Goal: Book appointment/travel/reservation

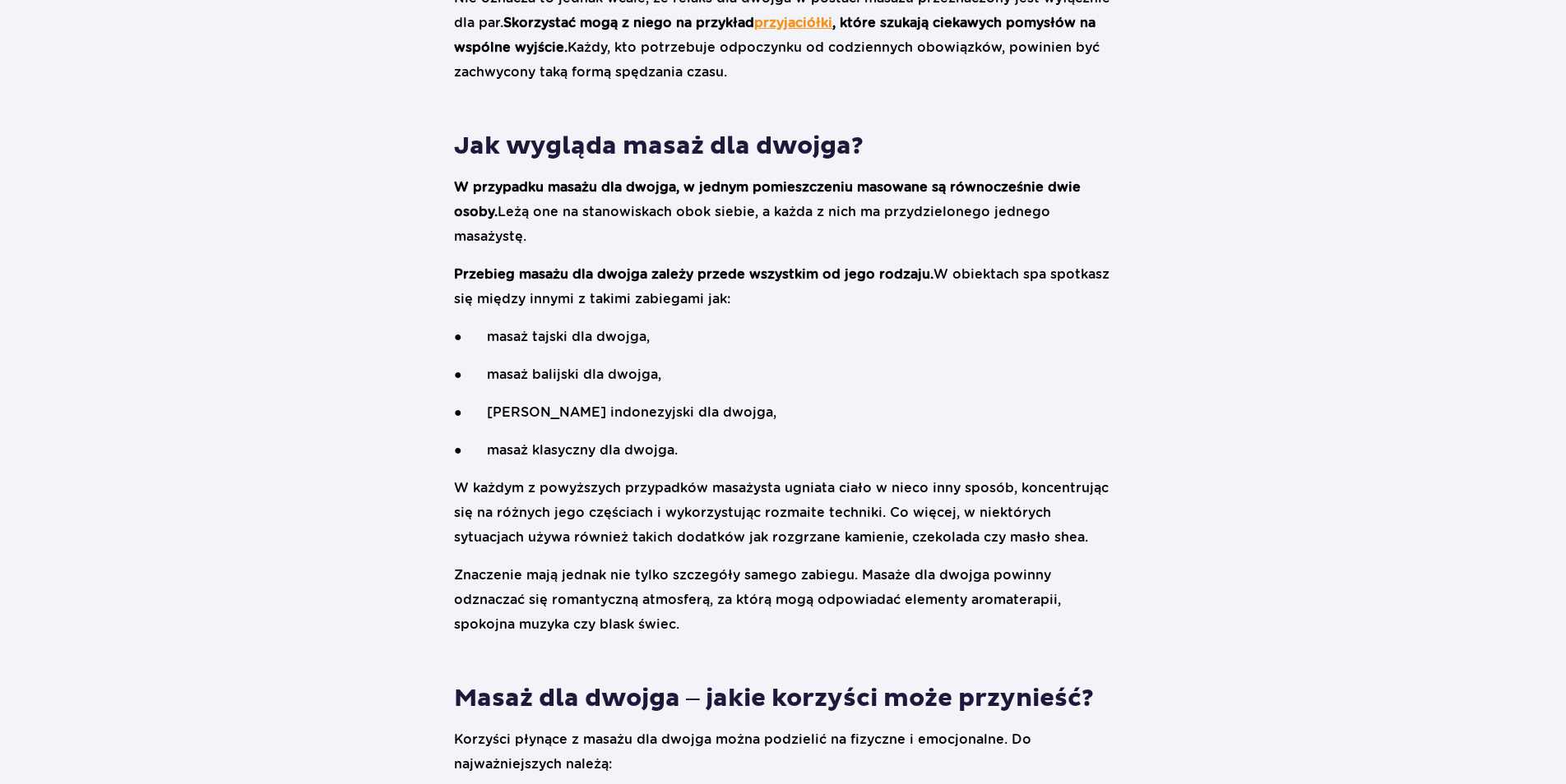
scroll to position [1315, 0]
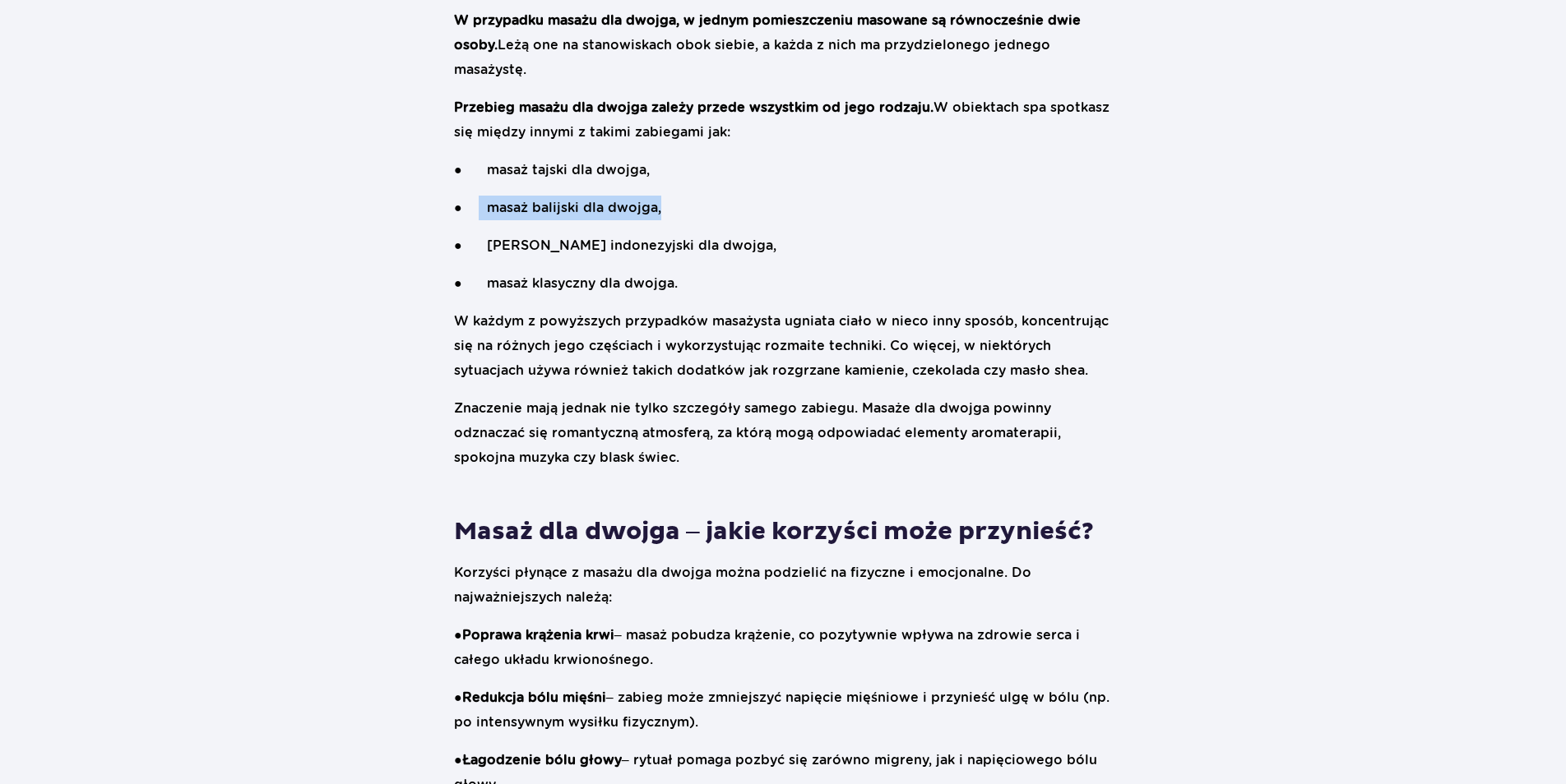
drag, startPoint x: 659, startPoint y: 210, endPoint x: 476, endPoint y: 214, distance: 183.0
click at [476, 214] on p "● masaż balijski dla dwojga," at bounding box center [783, 208] width 658 height 24
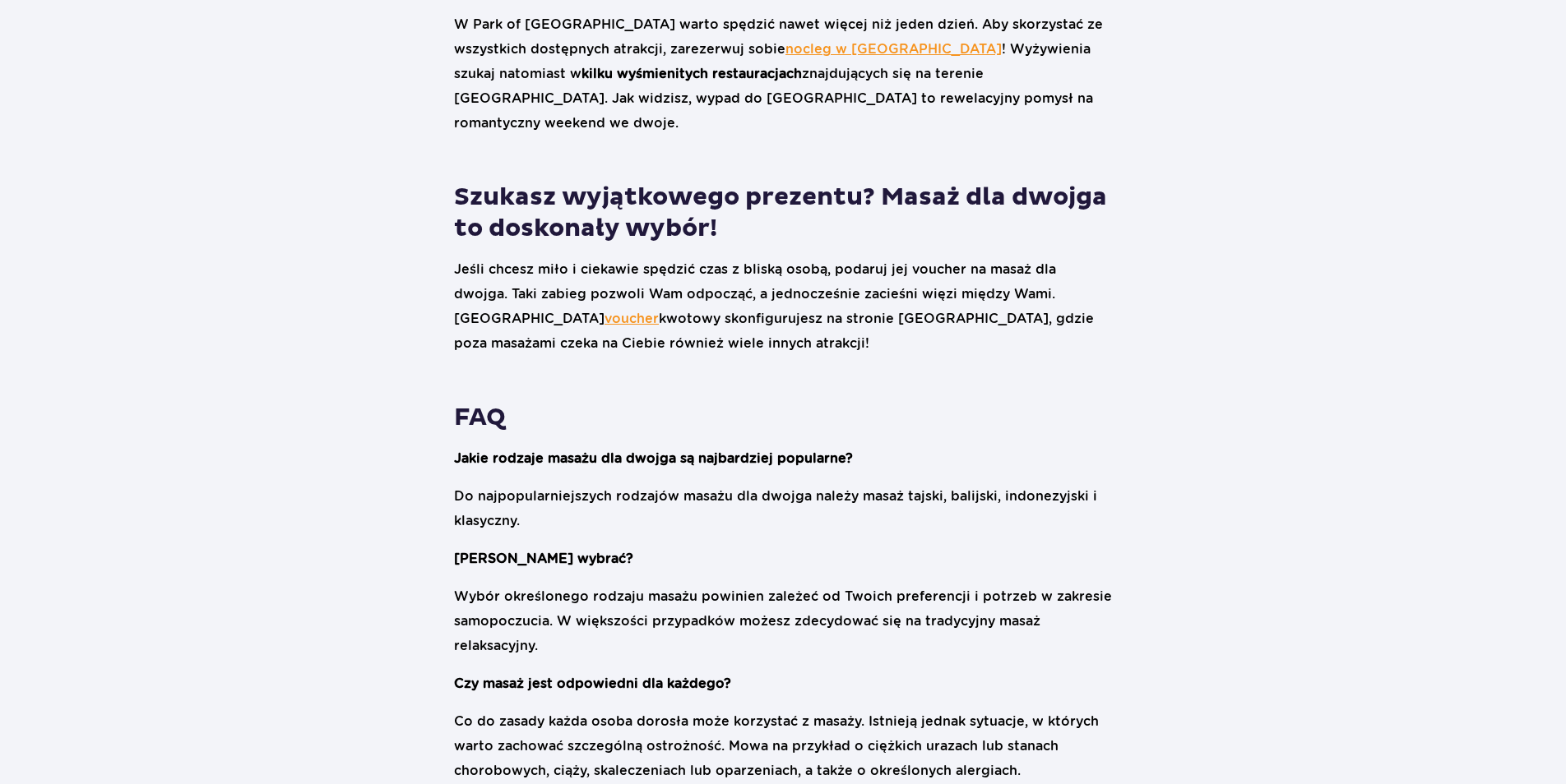
scroll to position [3075, 0]
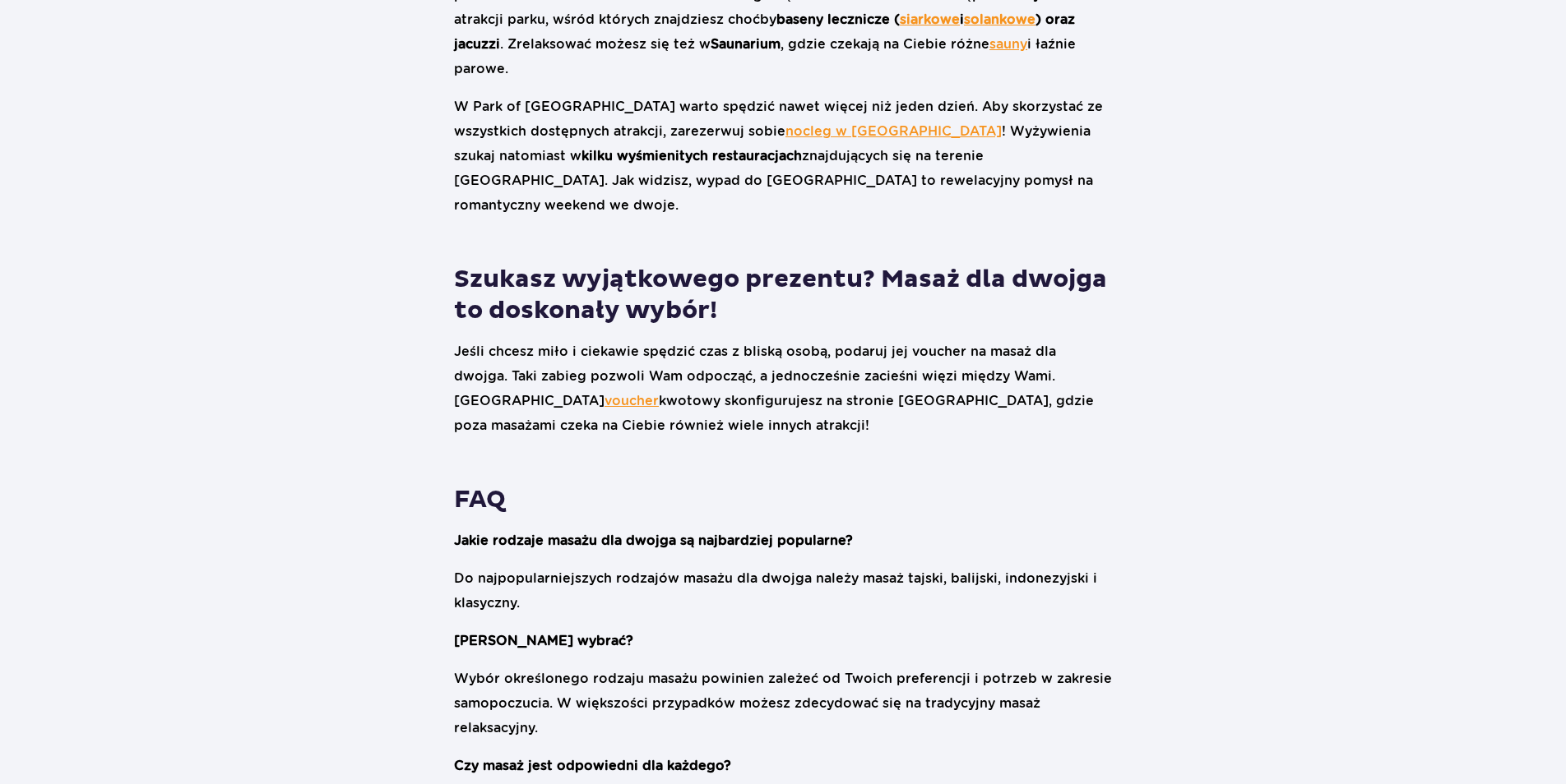
click at [659, 393] on link "voucher" at bounding box center [632, 400] width 54 height 15
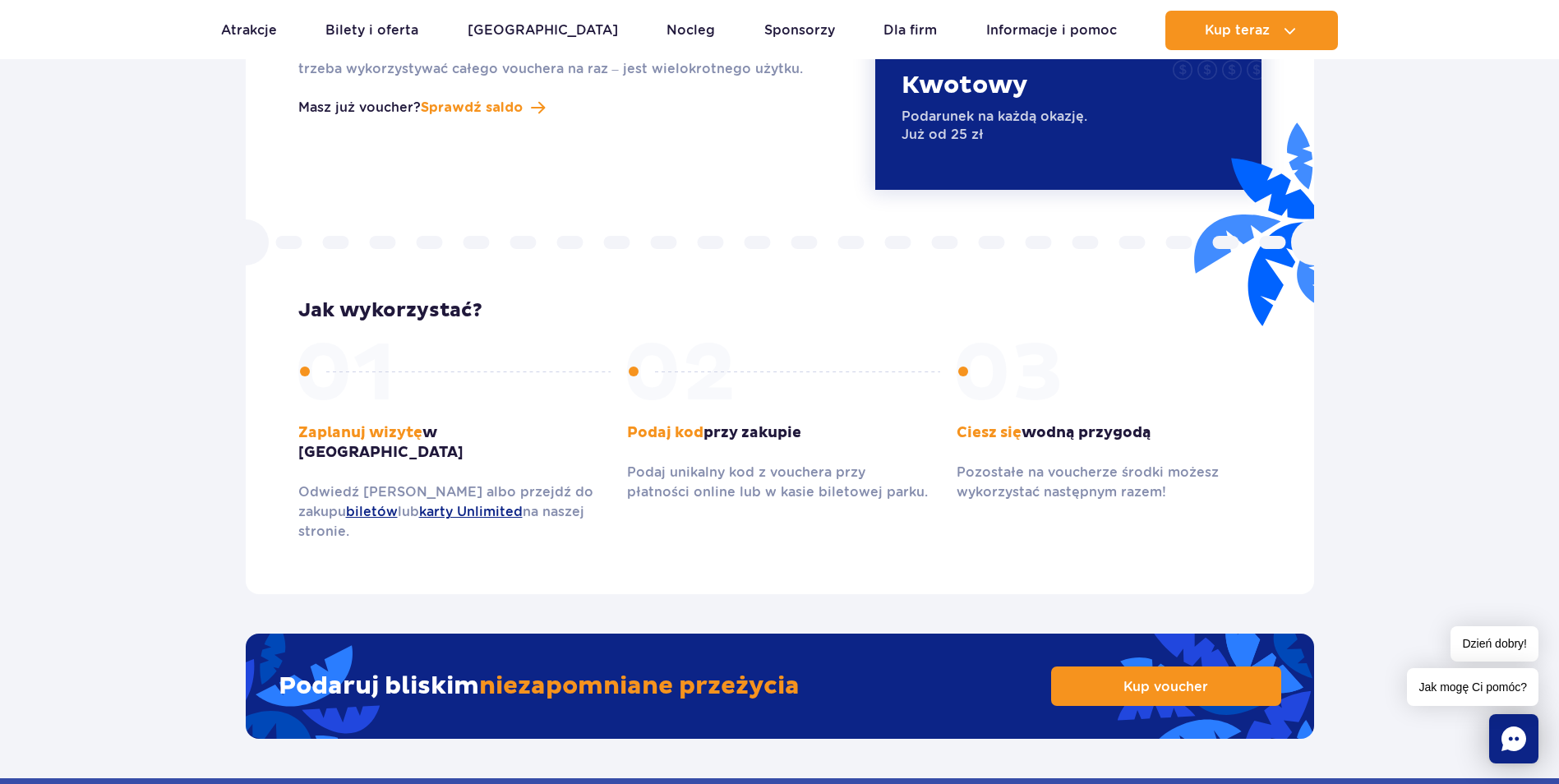
scroll to position [2137, 0]
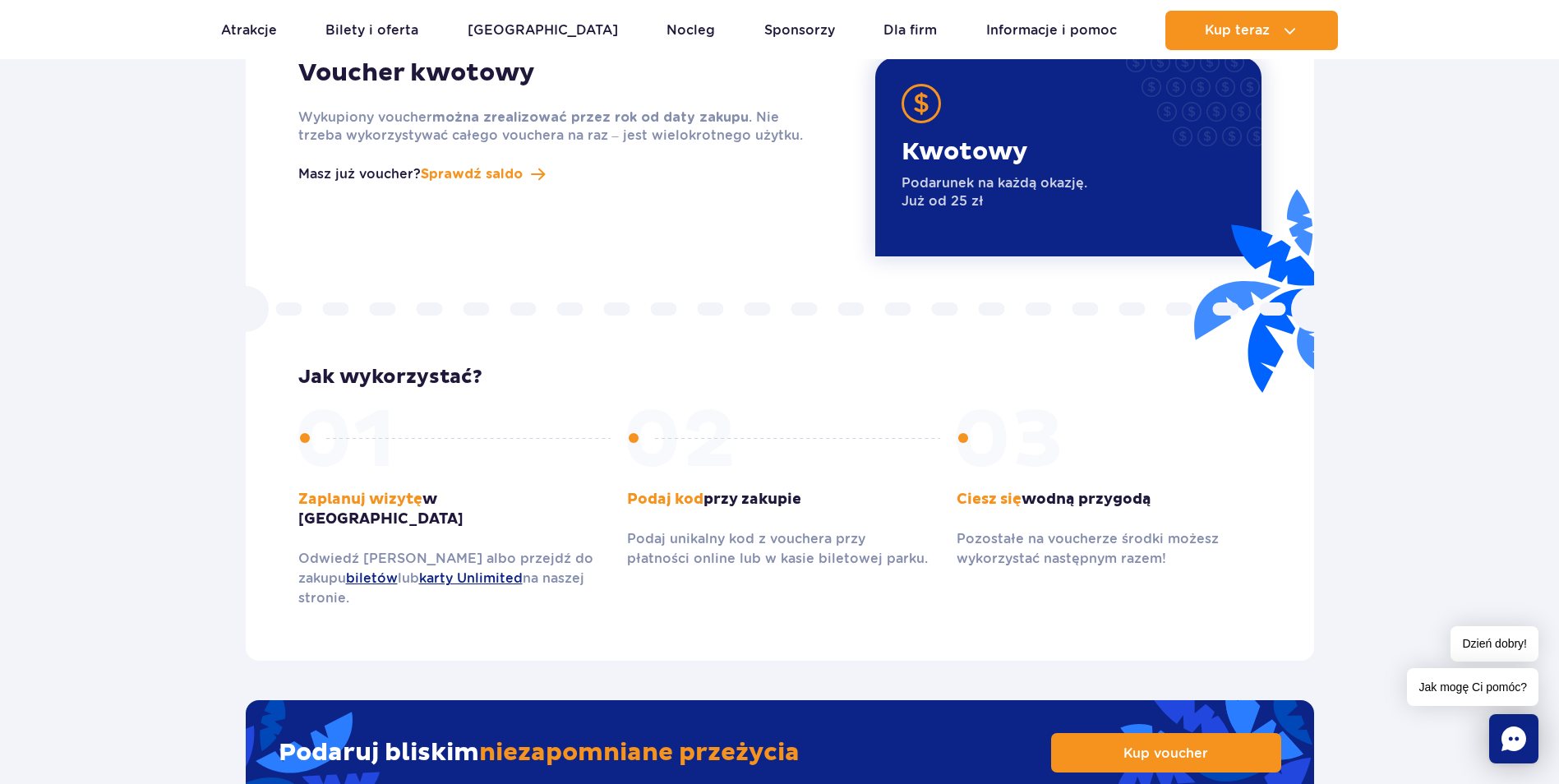
click at [1530, 742] on rect "Chat" at bounding box center [1514, 739] width 49 height 49
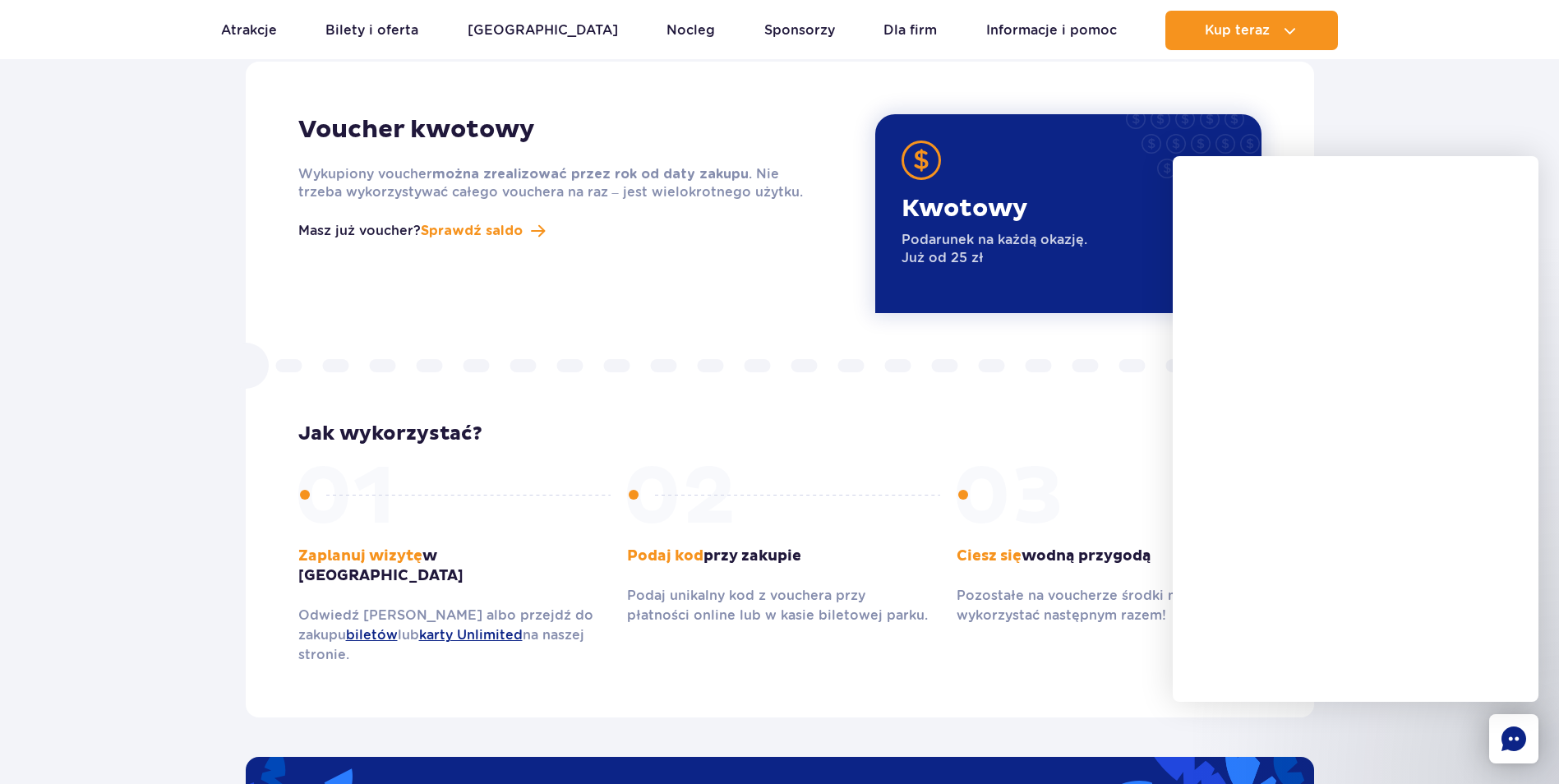
scroll to position [1973, 0]
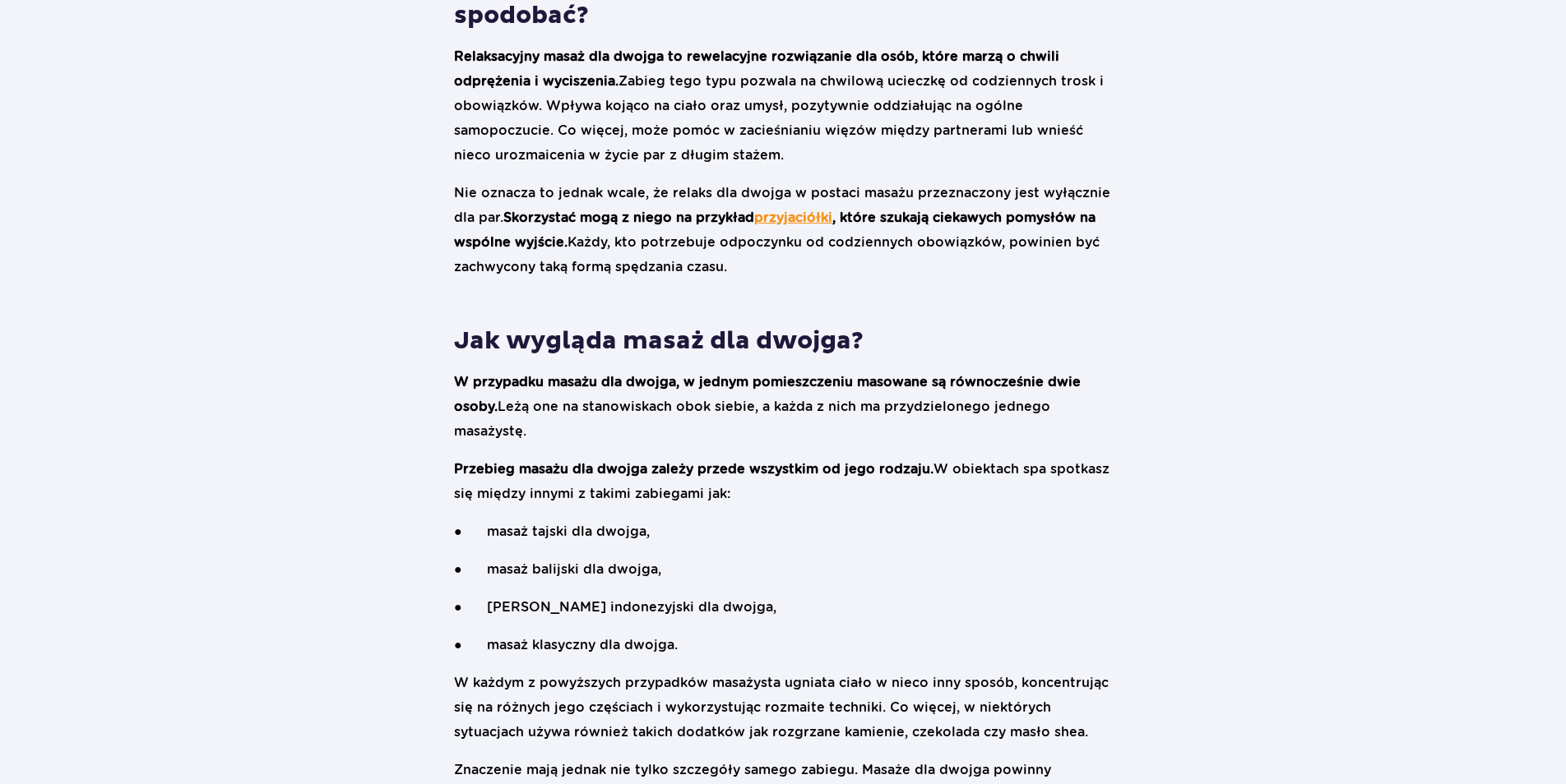
scroll to position [1151, 0]
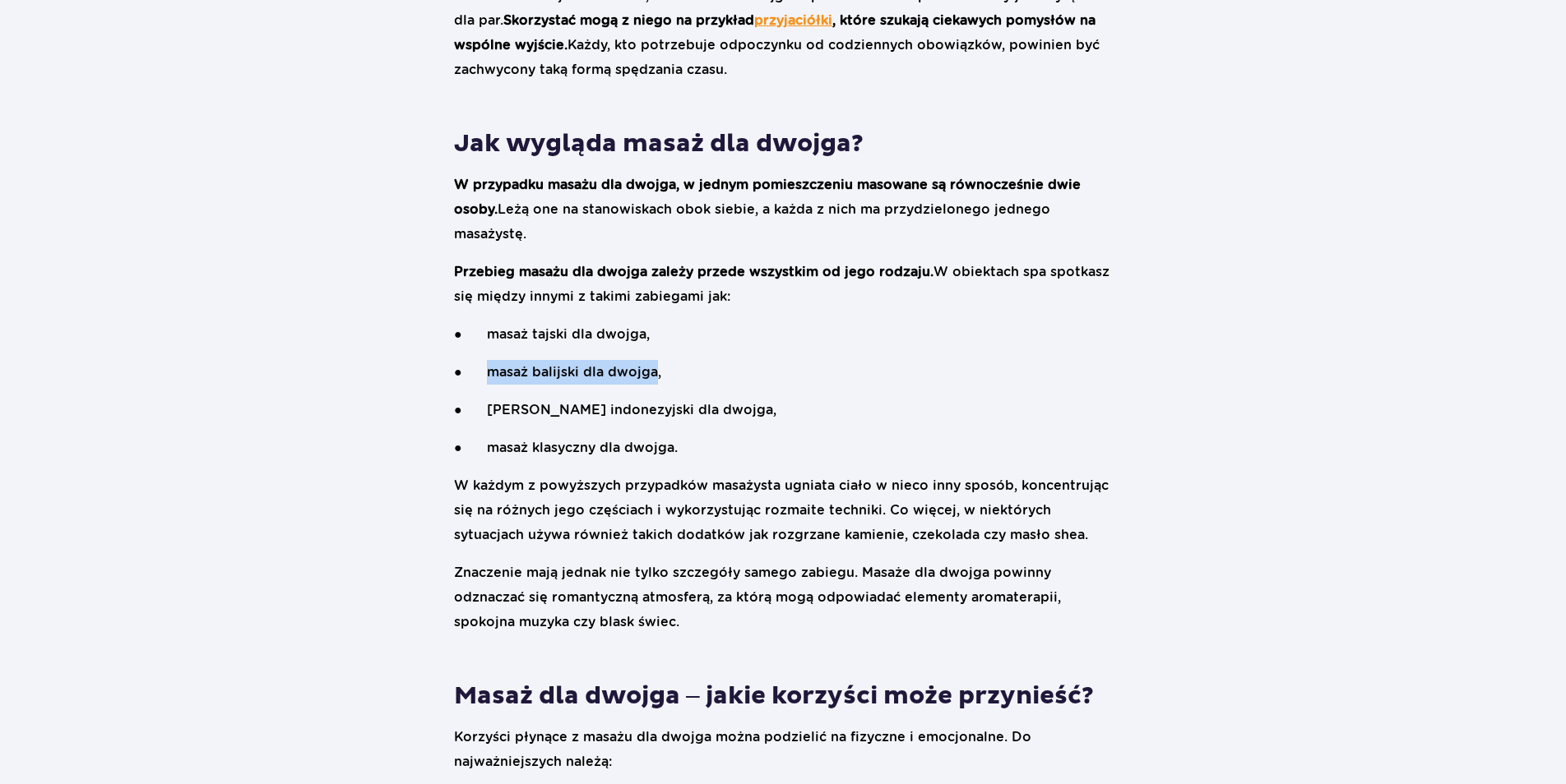
drag, startPoint x: 485, startPoint y: 372, endPoint x: 651, endPoint y: 373, distance: 166.0
click at [651, 373] on p "● masaż balijski dla dwojga," at bounding box center [783, 372] width 658 height 24
drag, startPoint x: 651, startPoint y: 373, endPoint x: 629, endPoint y: 371, distance: 22.1
copy p "masaż balijski dla dwojga"
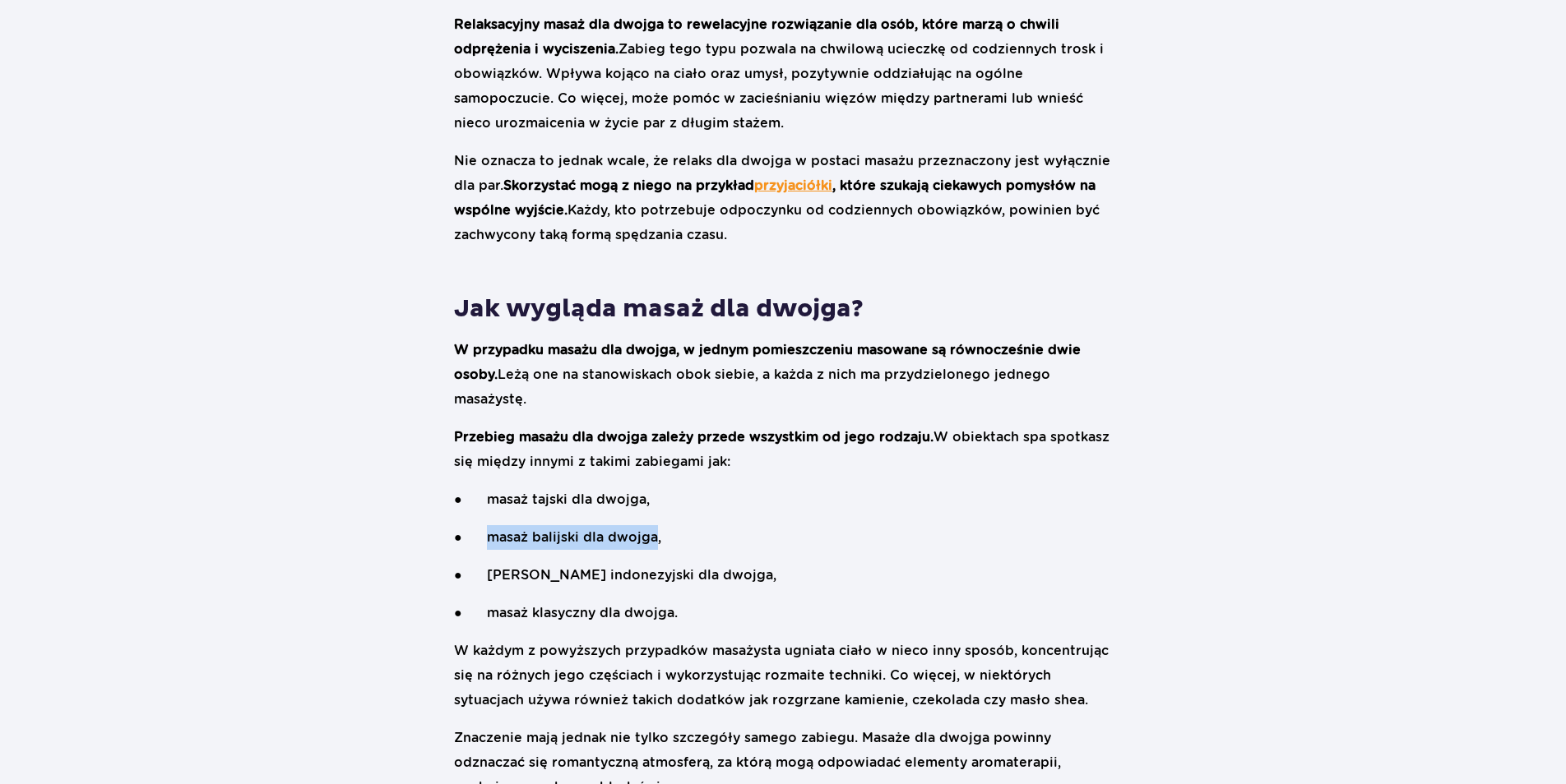
scroll to position [986, 0]
drag, startPoint x: 872, startPoint y: 377, endPoint x: 678, endPoint y: 393, distance: 194.7
click at [678, 393] on p "W przypadku masażu dla dwojga, w jednym pomieszczeniu masowane są równocześnie …" at bounding box center [783, 374] width 658 height 74
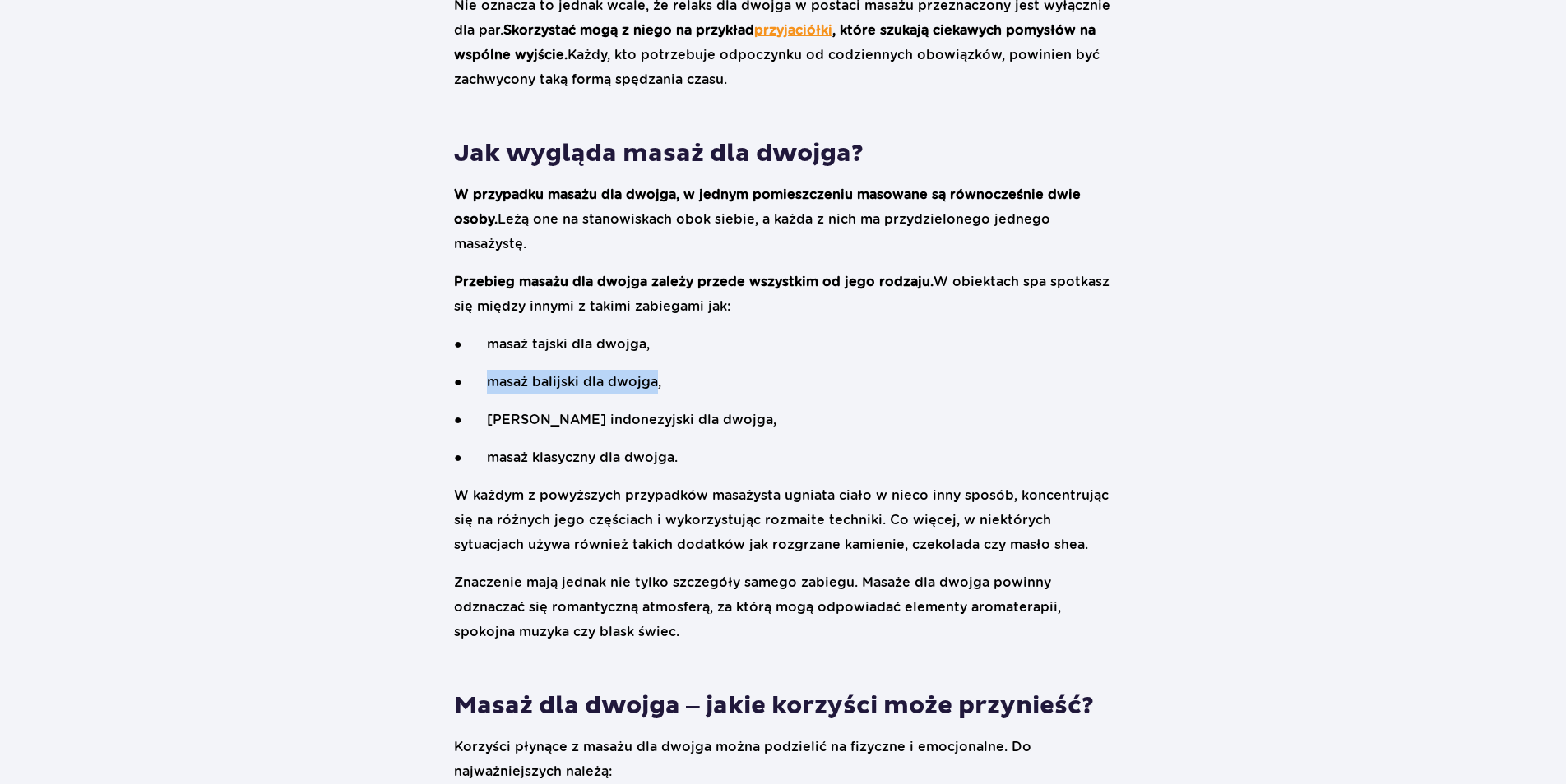
scroll to position [1151, 0]
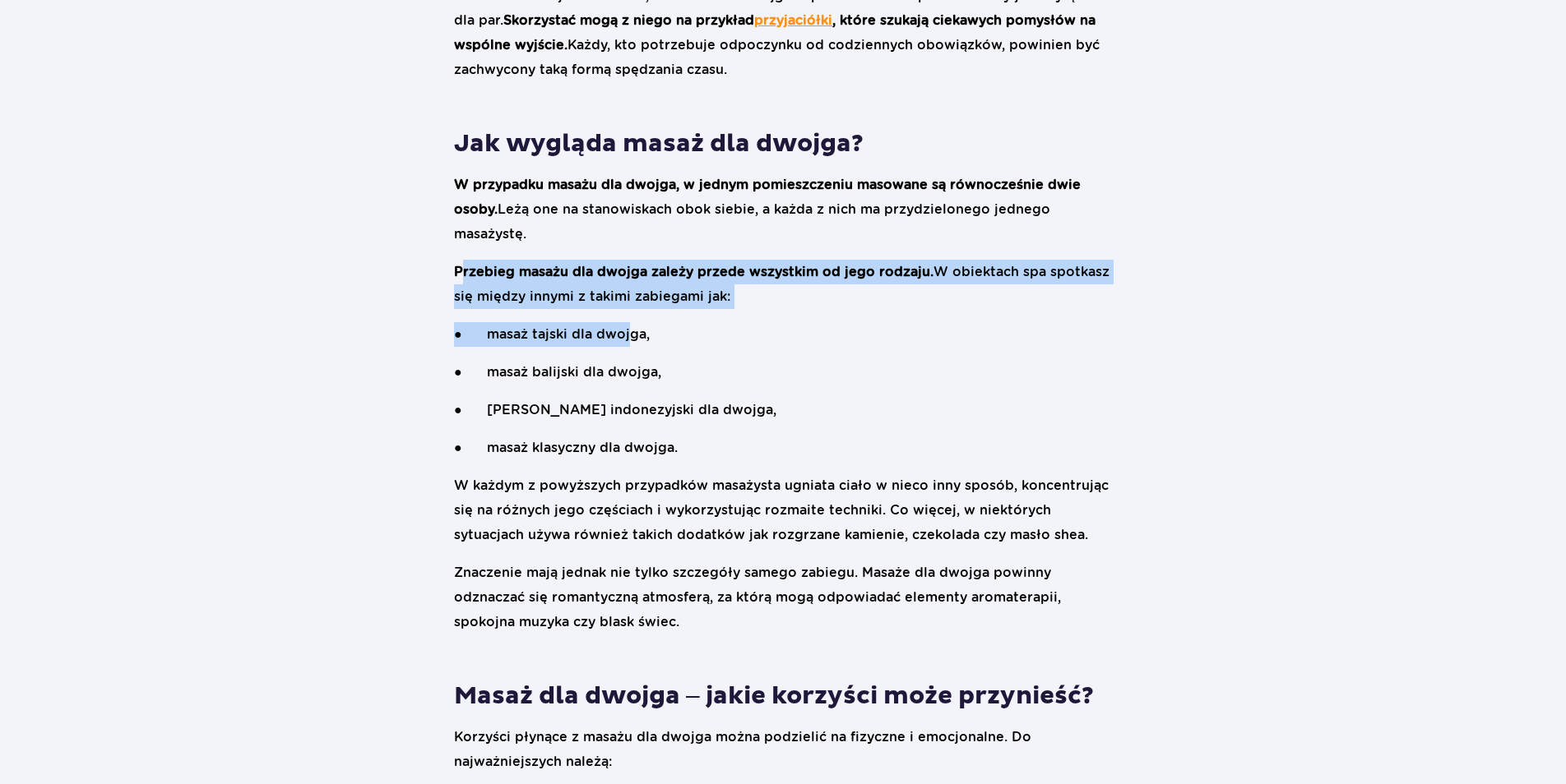
drag, startPoint x: 464, startPoint y: 261, endPoint x: 625, endPoint y: 326, distance: 173.6
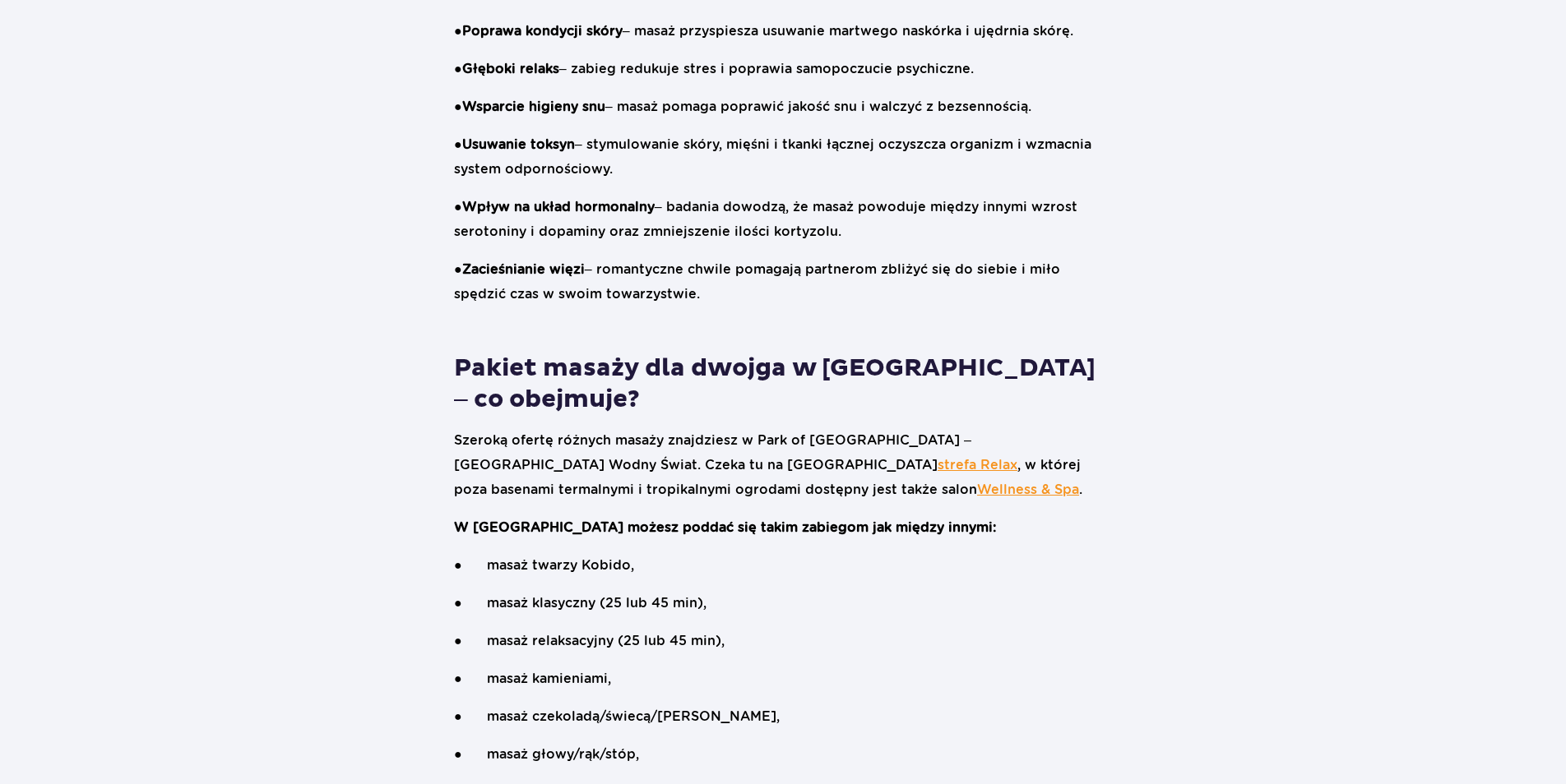
scroll to position [2220, 0]
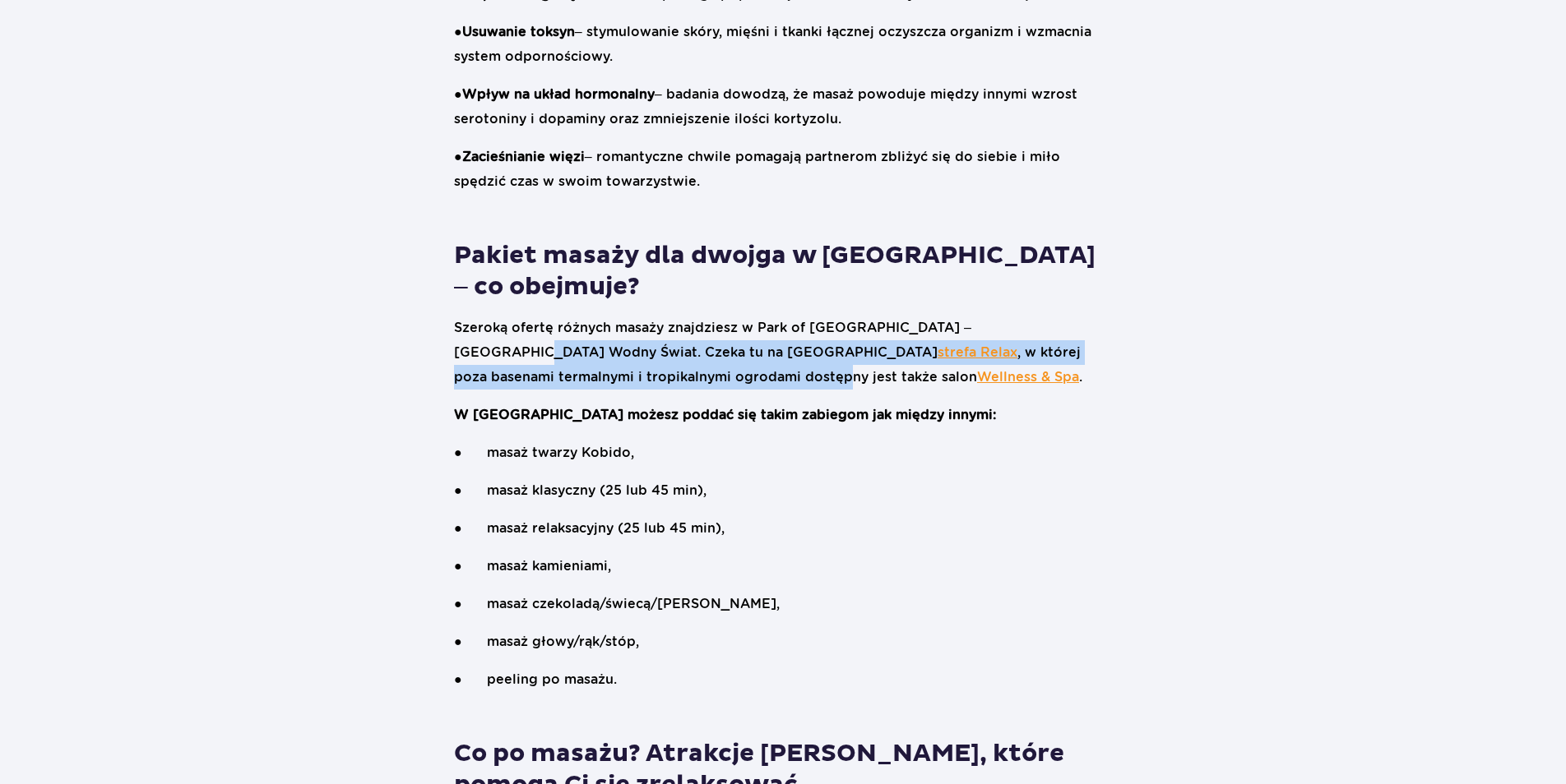
drag, startPoint x: 1027, startPoint y: 320, endPoint x: 1034, endPoint y: 339, distance: 20.2
click at [1034, 339] on p "Szeroką ofertę różnych masaży znajdziesz w Park of Poland – Suntago Wodny Świat…" at bounding box center [783, 353] width 658 height 74
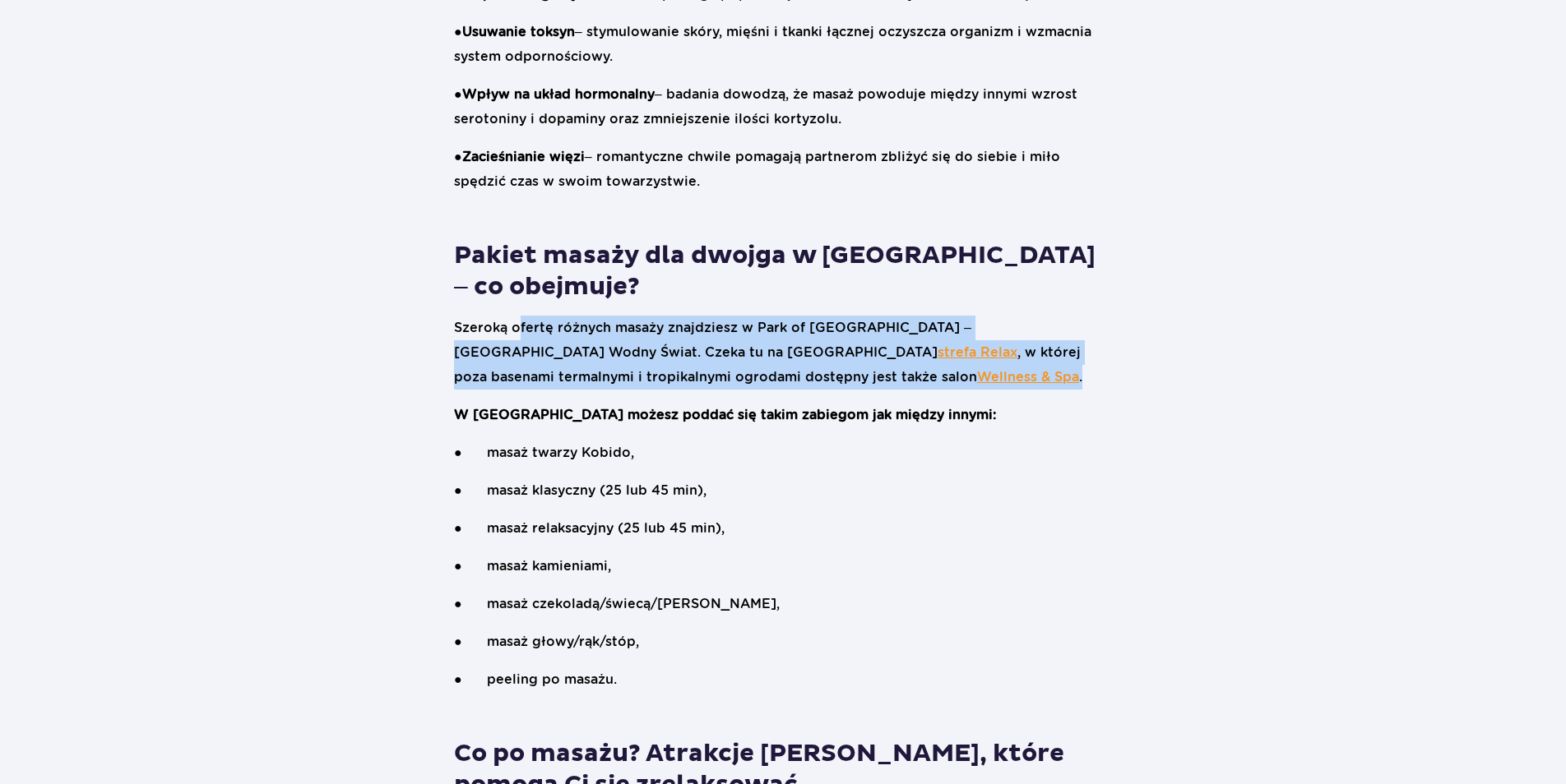
drag, startPoint x: 518, startPoint y: 324, endPoint x: 1052, endPoint y: 377, distance: 536.6
click at [1052, 377] on p "Szeroką ofertę różnych masaży znajdziesz w Park of Poland – Suntago Wodny Świat…" at bounding box center [783, 353] width 658 height 74
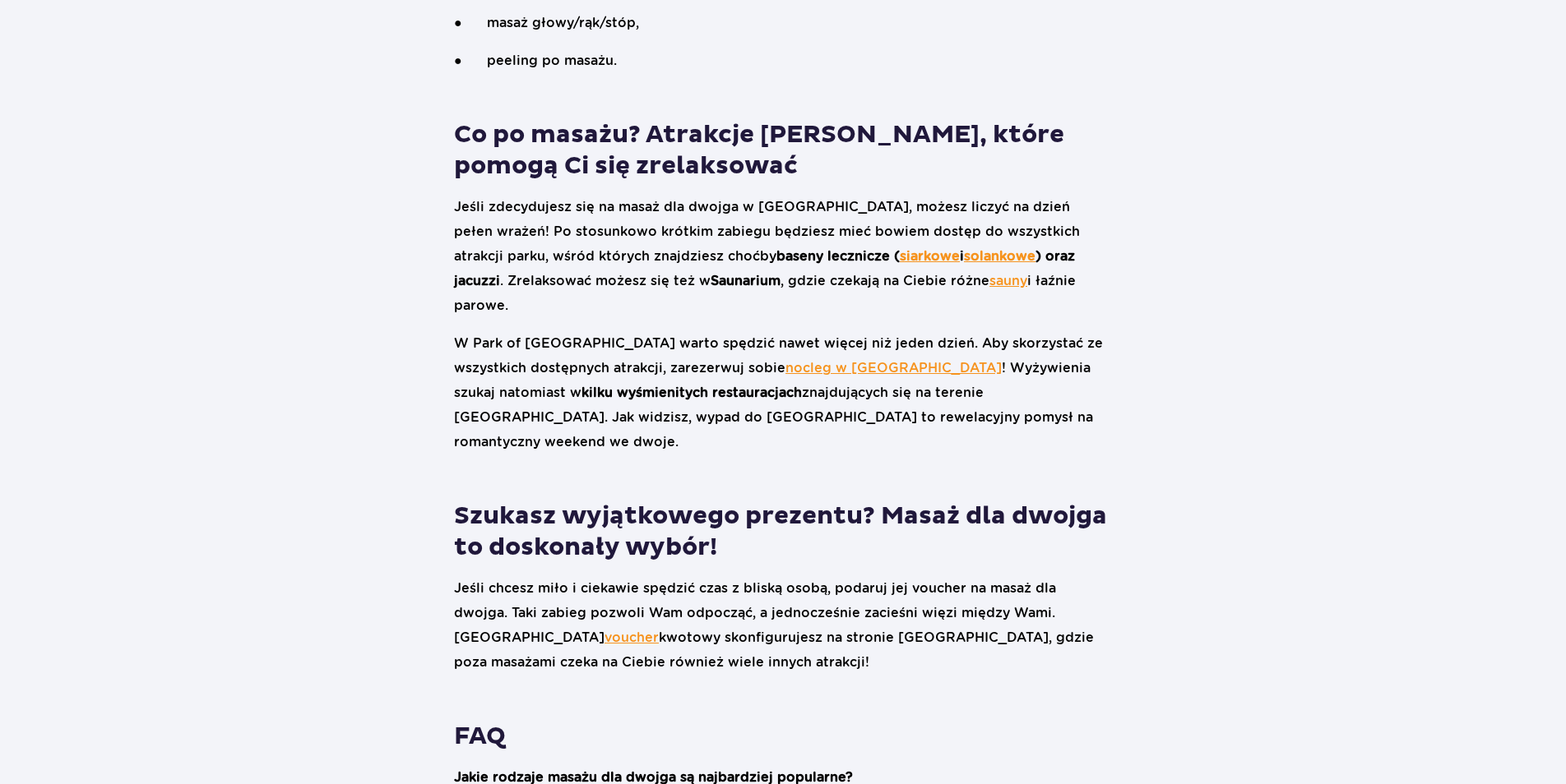
scroll to position [2877, 0]
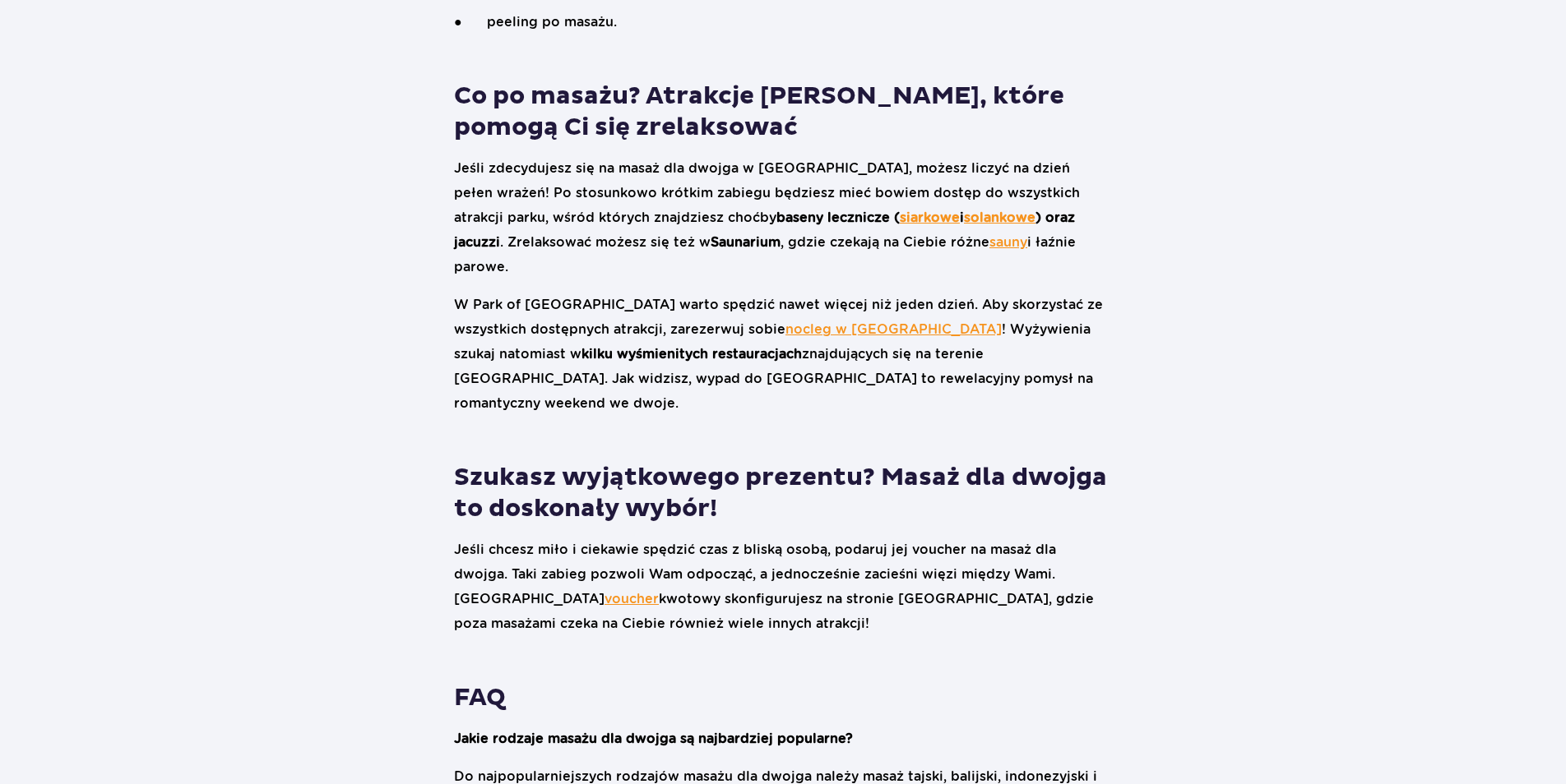
click at [786, 321] on link "nocleg w Suntago Village" at bounding box center [893, 328] width 216 height 15
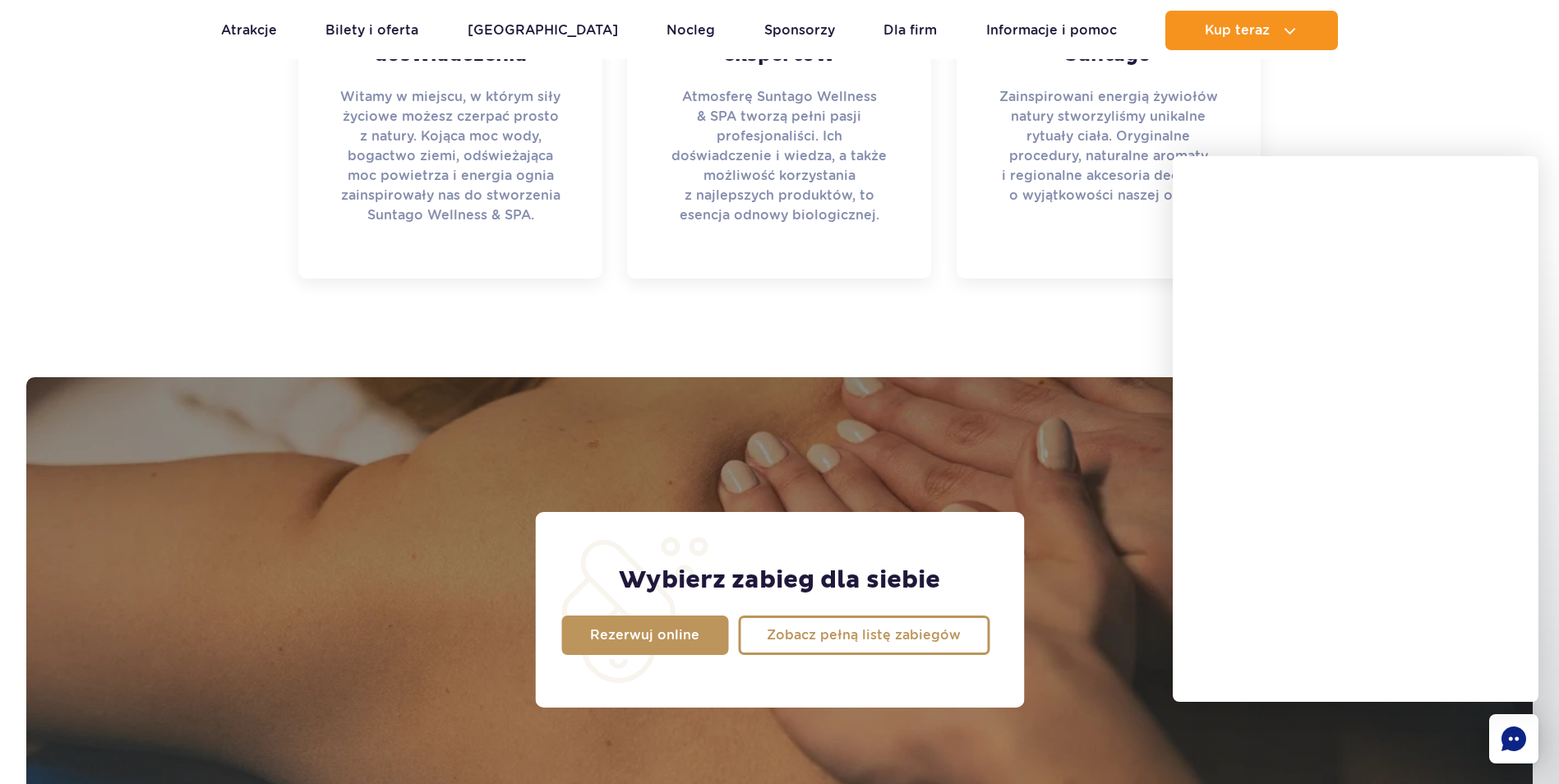
scroll to position [1397, 0]
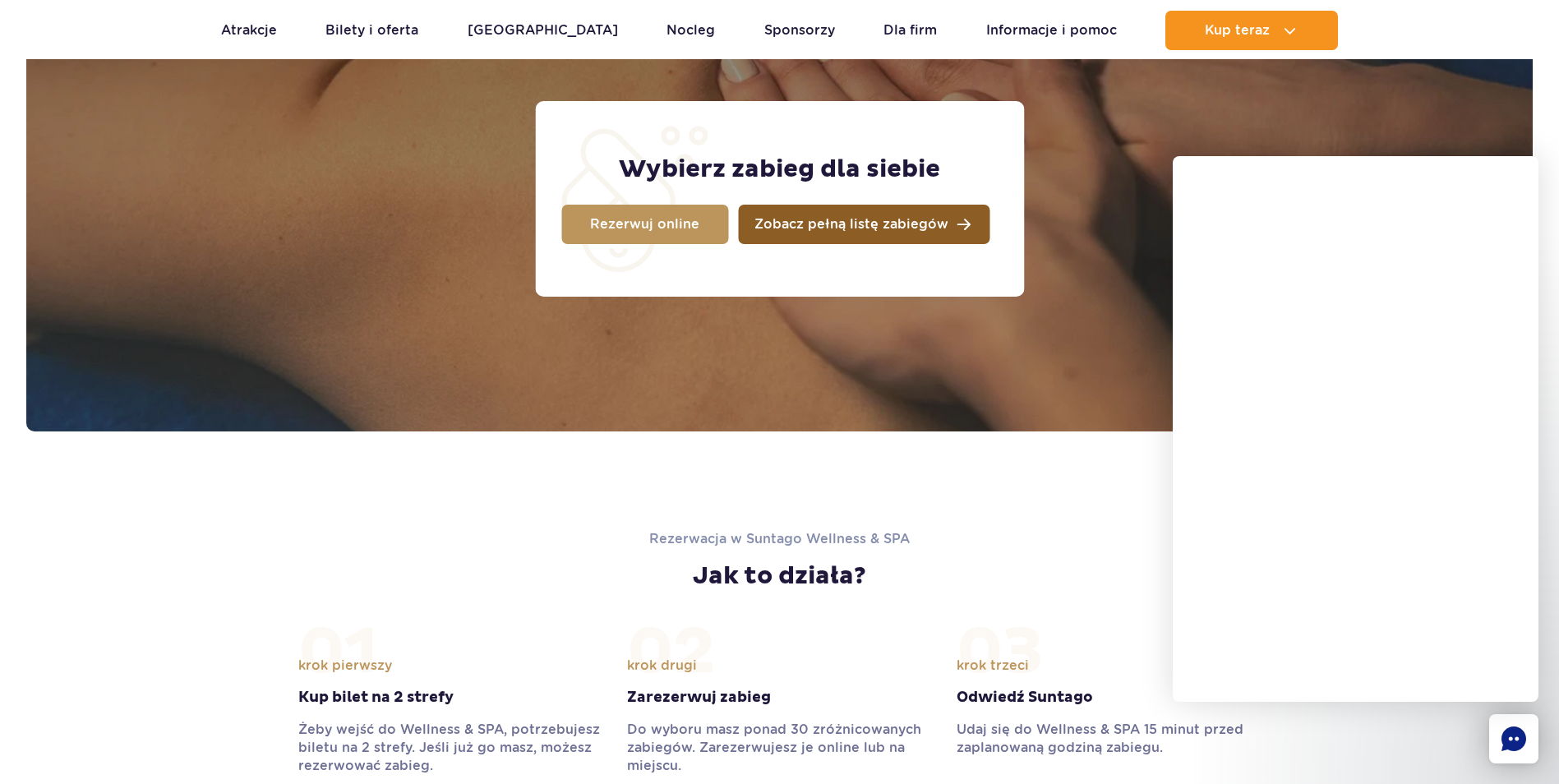
click at [860, 238] on link "Zobacz pełną listę zabiegów" at bounding box center [863, 224] width 251 height 39
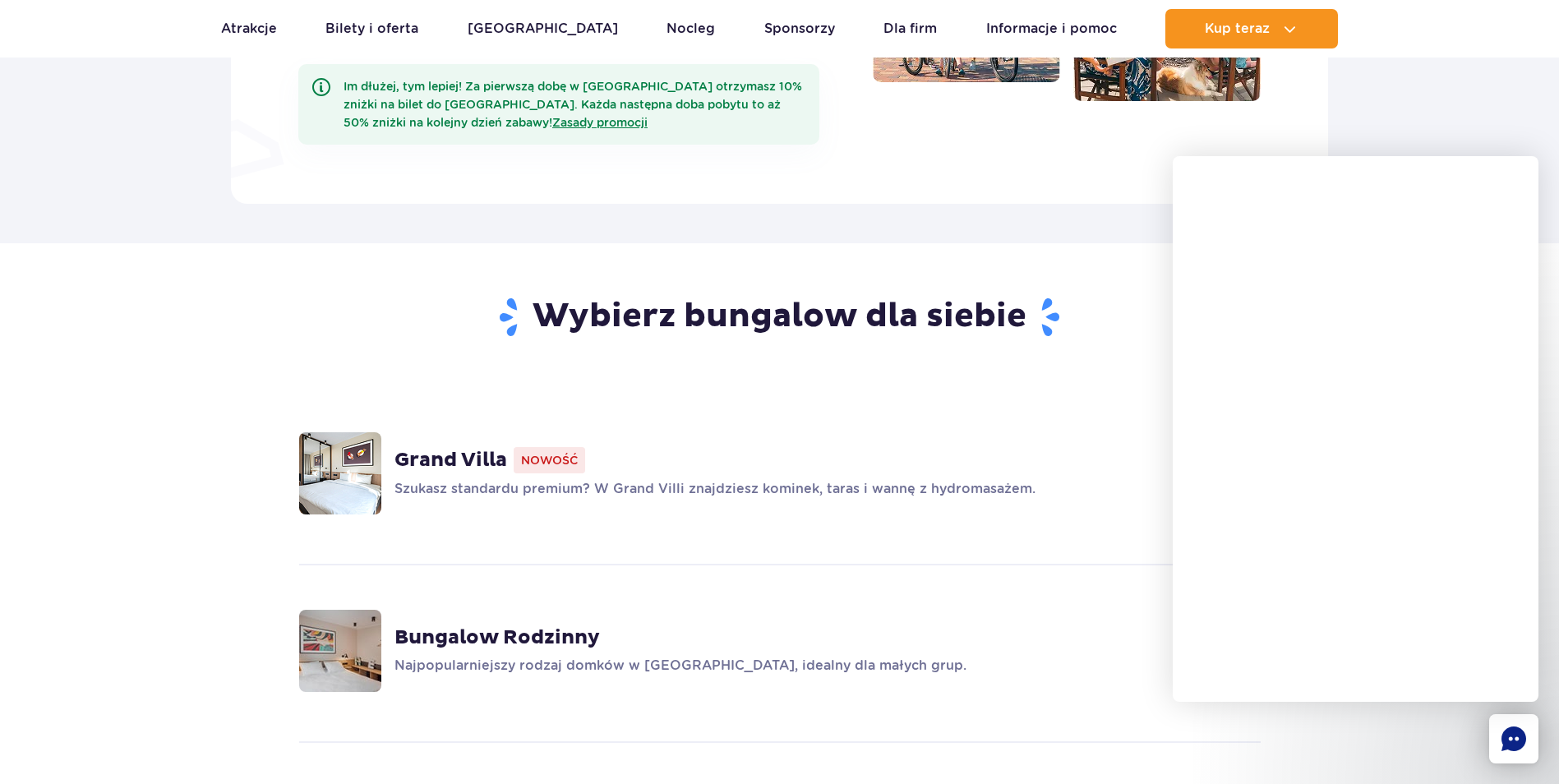
scroll to position [986, 0]
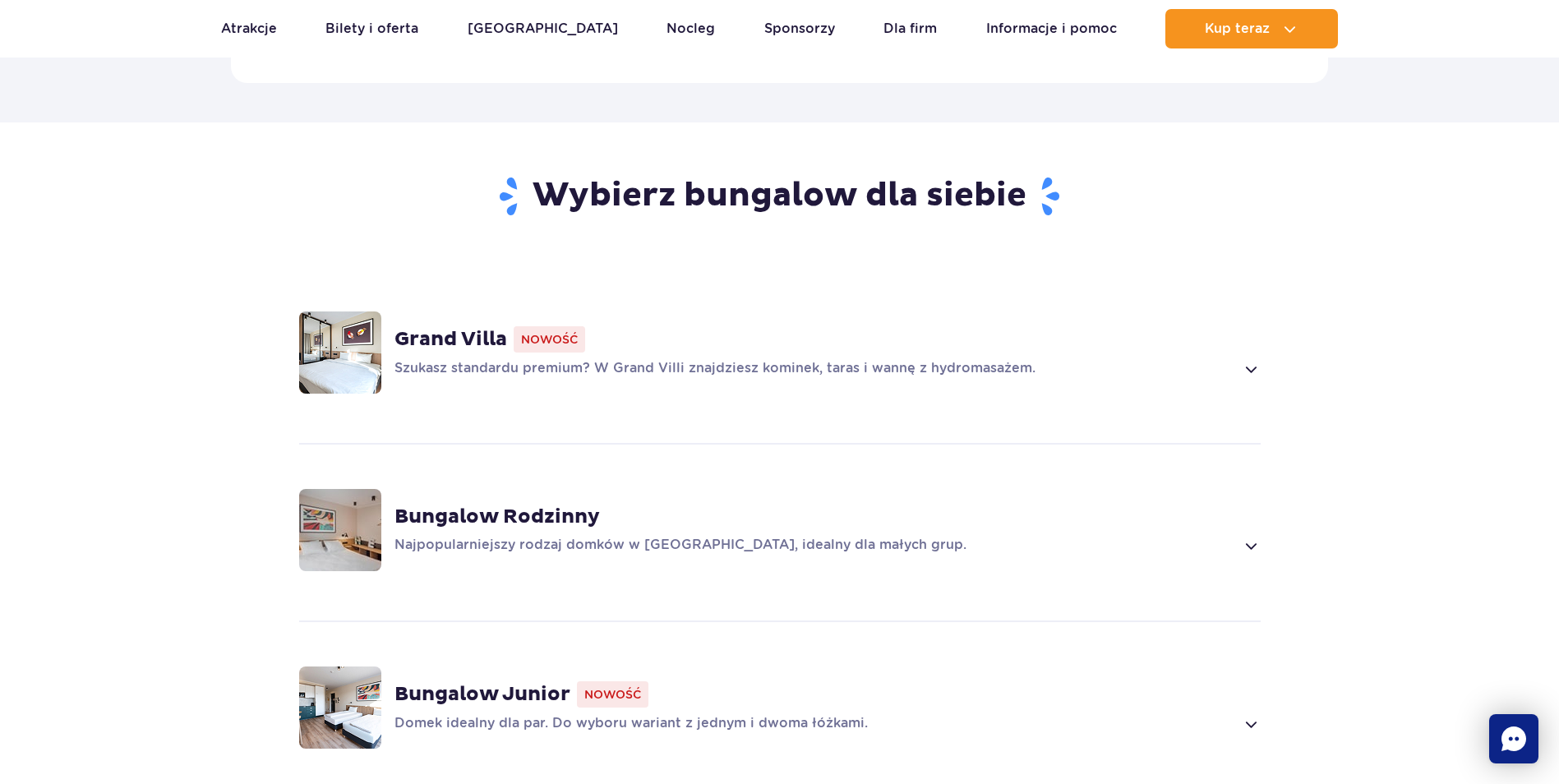
click at [799, 359] on p "Szukasz standardu premium? W Grand Villi znajdziesz kominek, taras i wannę z hy…" at bounding box center [815, 369] width 841 height 20
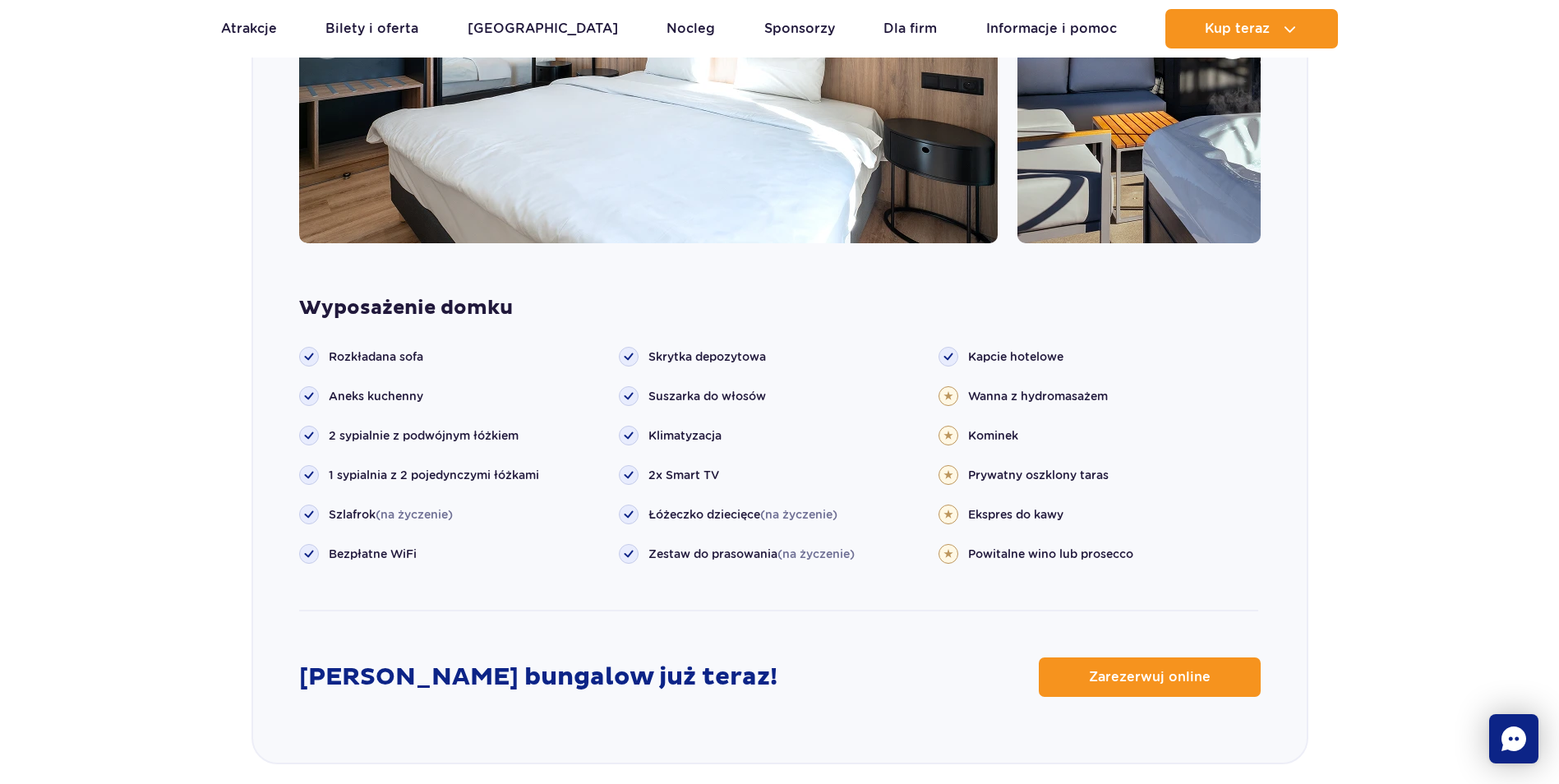
scroll to position [1809, 0]
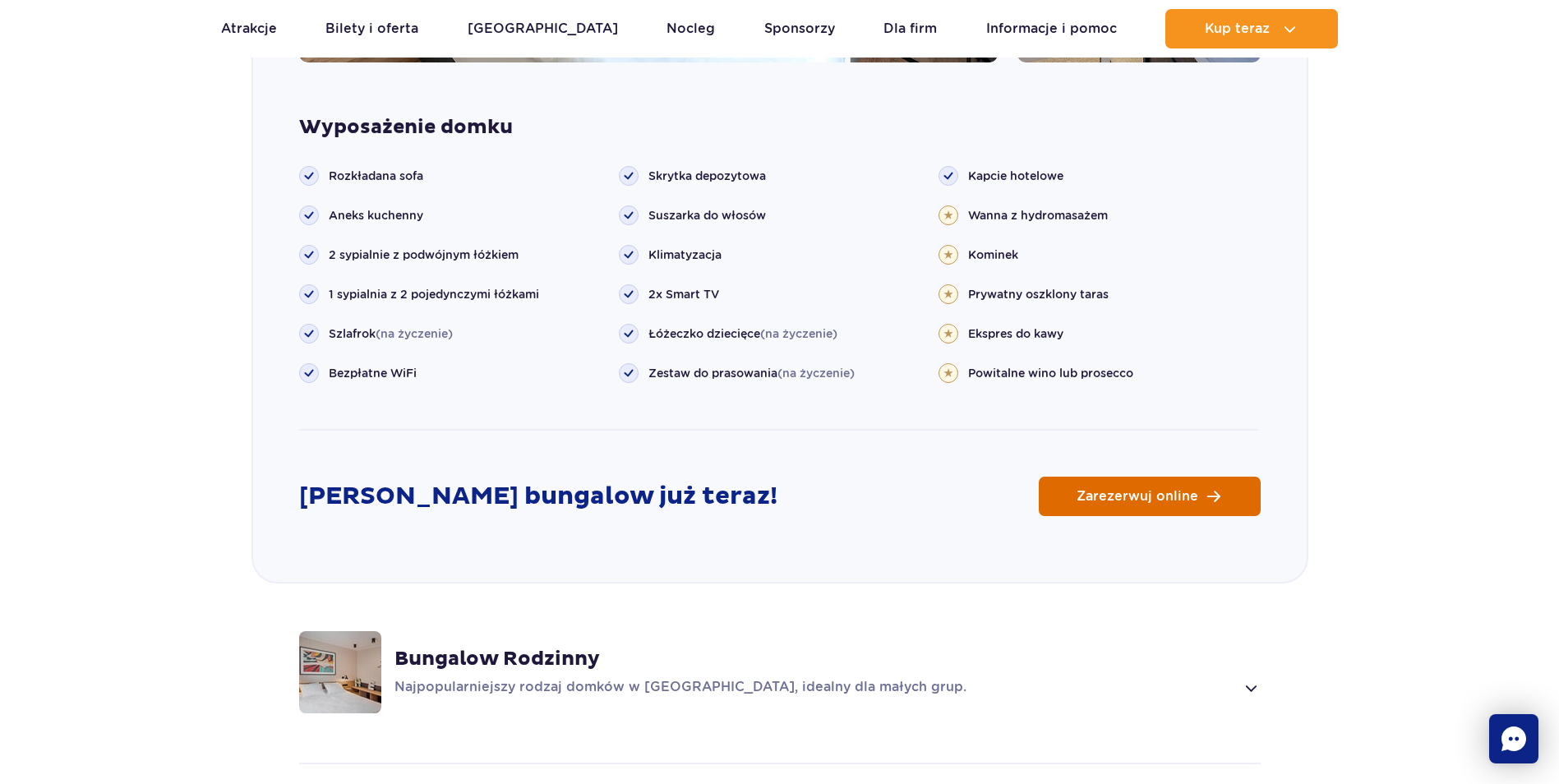
click at [1094, 476] on link "Zarezerwuj online" at bounding box center [1150, 495] width 222 height 39
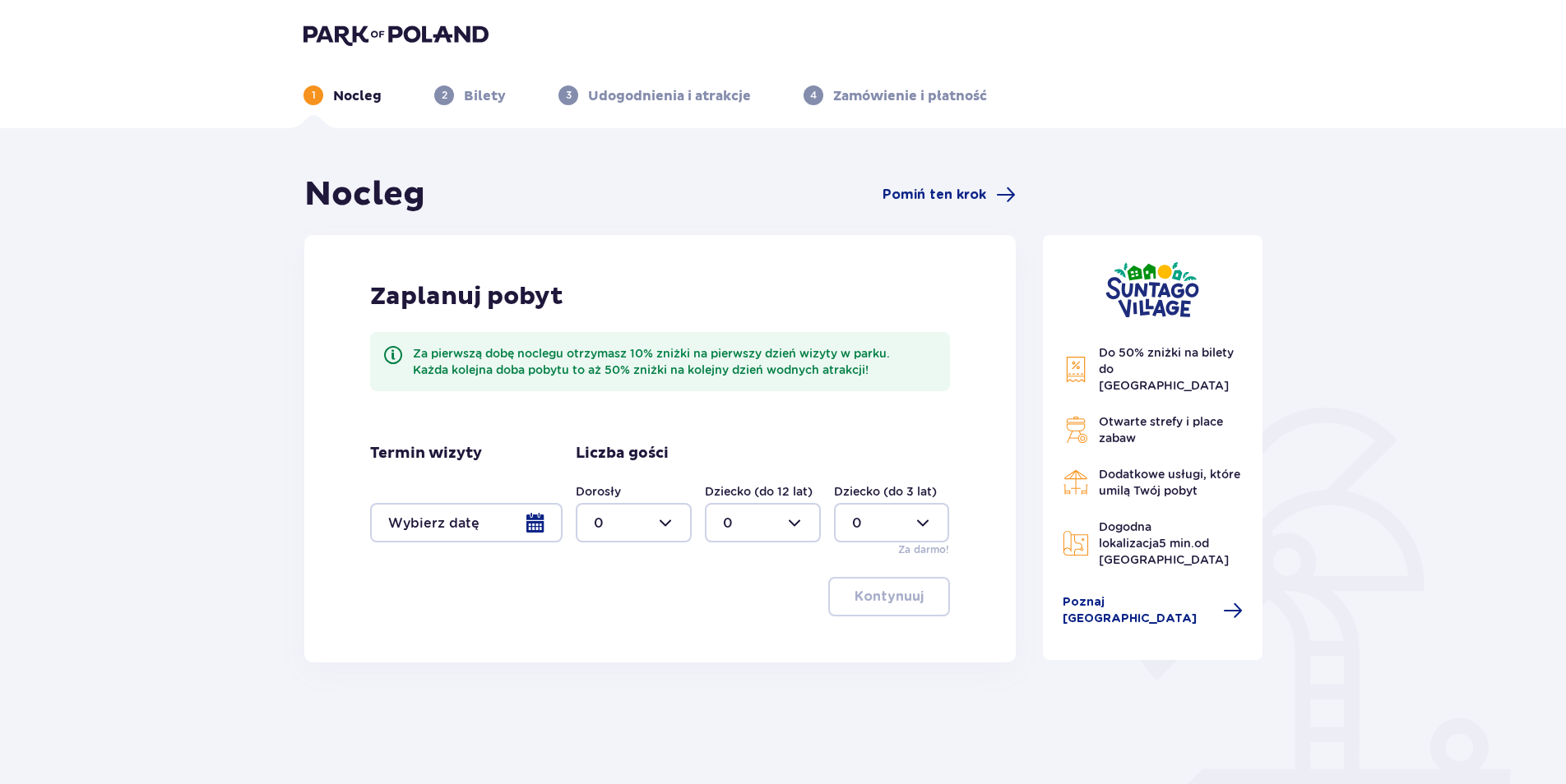
click at [529, 519] on div at bounding box center [467, 522] width 192 height 39
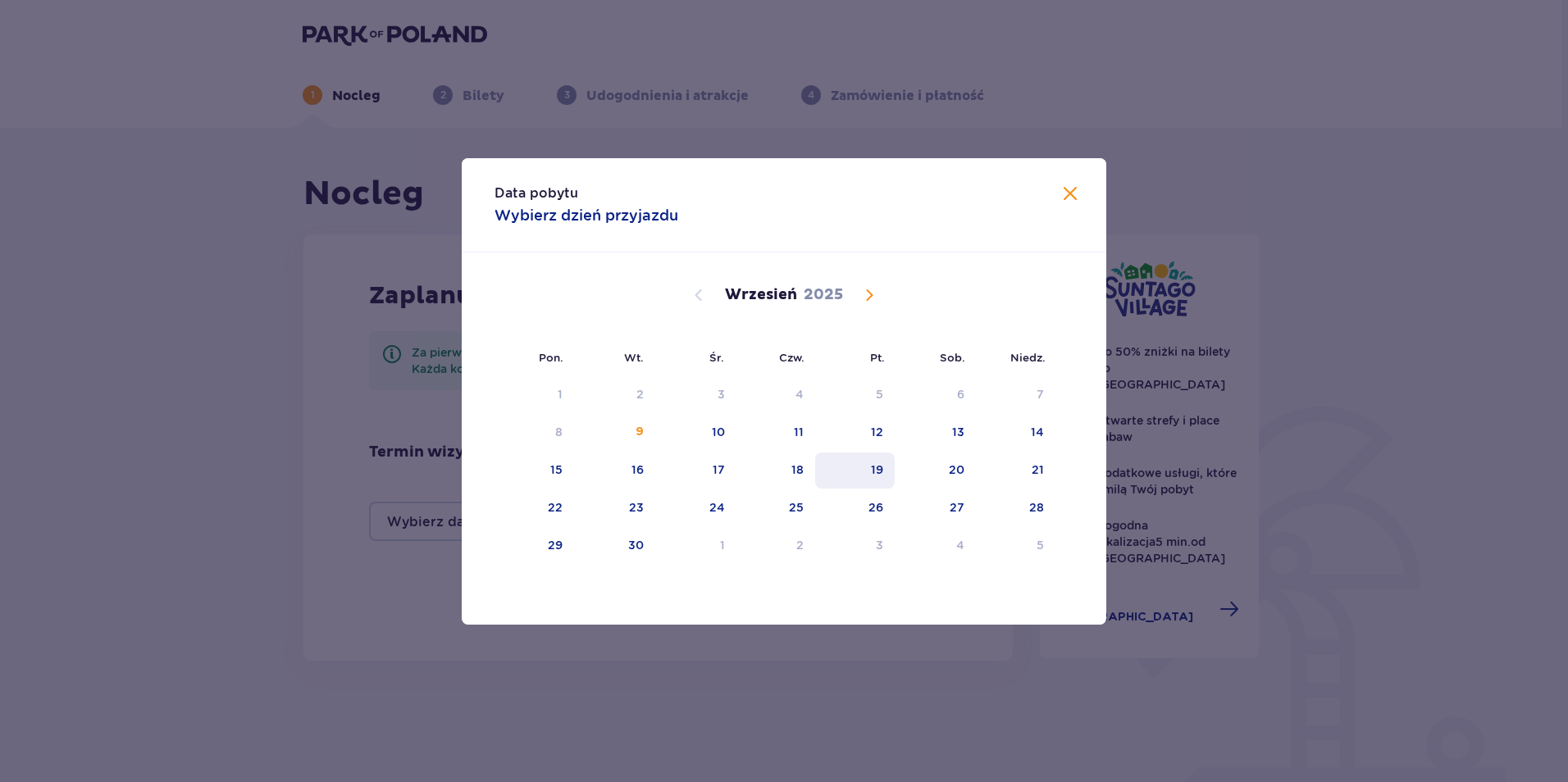
click at [866, 471] on div "19" at bounding box center [855, 471] width 80 height 36
click at [747, 466] on div "18" at bounding box center [776, 471] width 80 height 36
click at [693, 466] on div "17" at bounding box center [696, 471] width 81 height 36
click at [880, 294] on div "Wrzesień 2025" at bounding box center [784, 295] width 543 height 20
click at [872, 293] on span "Calendar" at bounding box center [869, 295] width 20 height 20
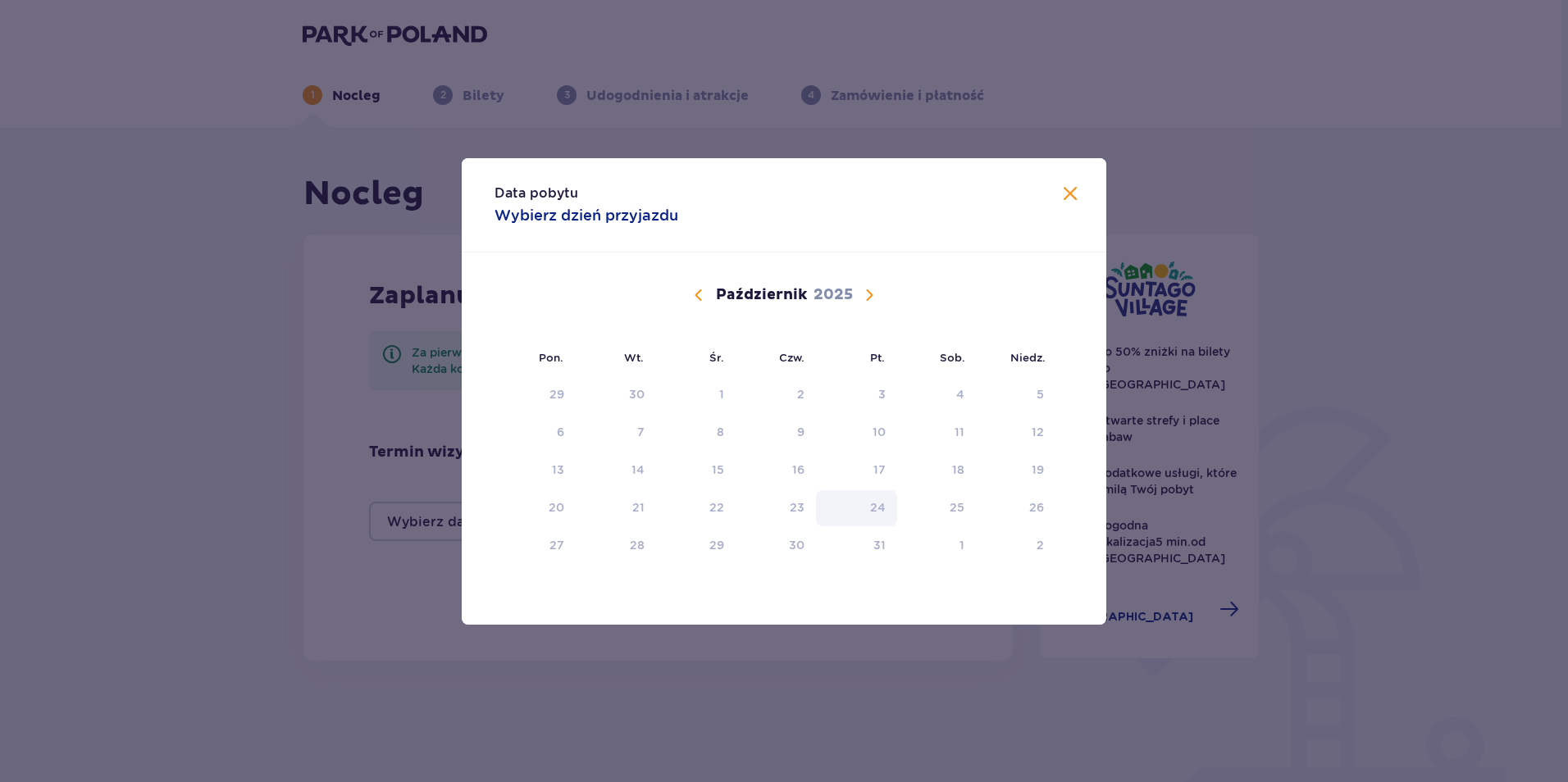
click at [882, 510] on div "24" at bounding box center [877, 508] width 15 height 16
click at [941, 510] on div "25" at bounding box center [937, 509] width 80 height 36
drag, startPoint x: 873, startPoint y: 507, endPoint x: 740, endPoint y: 355, distance: 202.0
click at [873, 504] on div "24" at bounding box center [877, 508] width 15 height 16
click at [695, 296] on span "Calendar" at bounding box center [699, 295] width 20 height 20
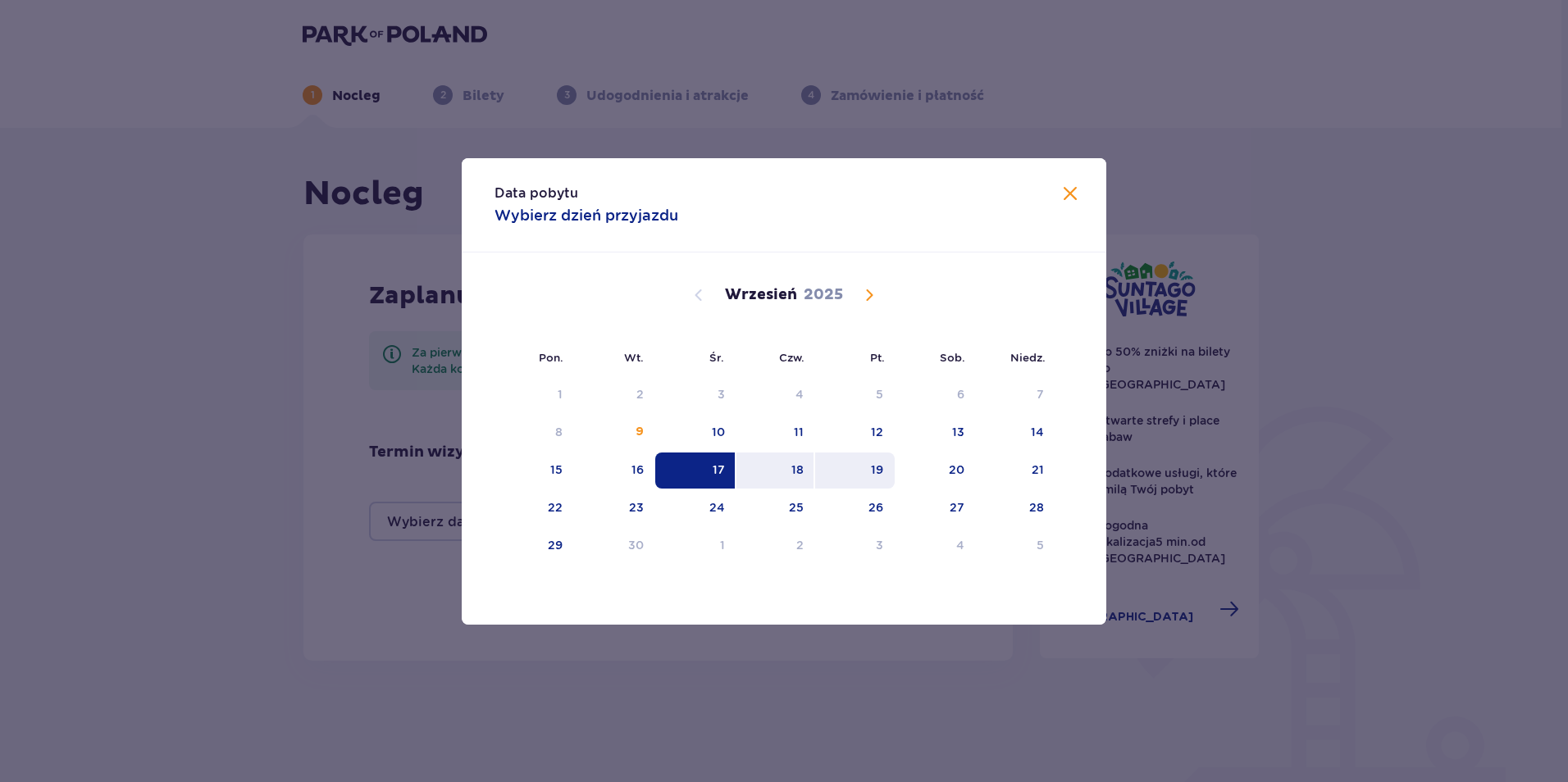
click at [865, 464] on div "19" at bounding box center [855, 471] width 80 height 36
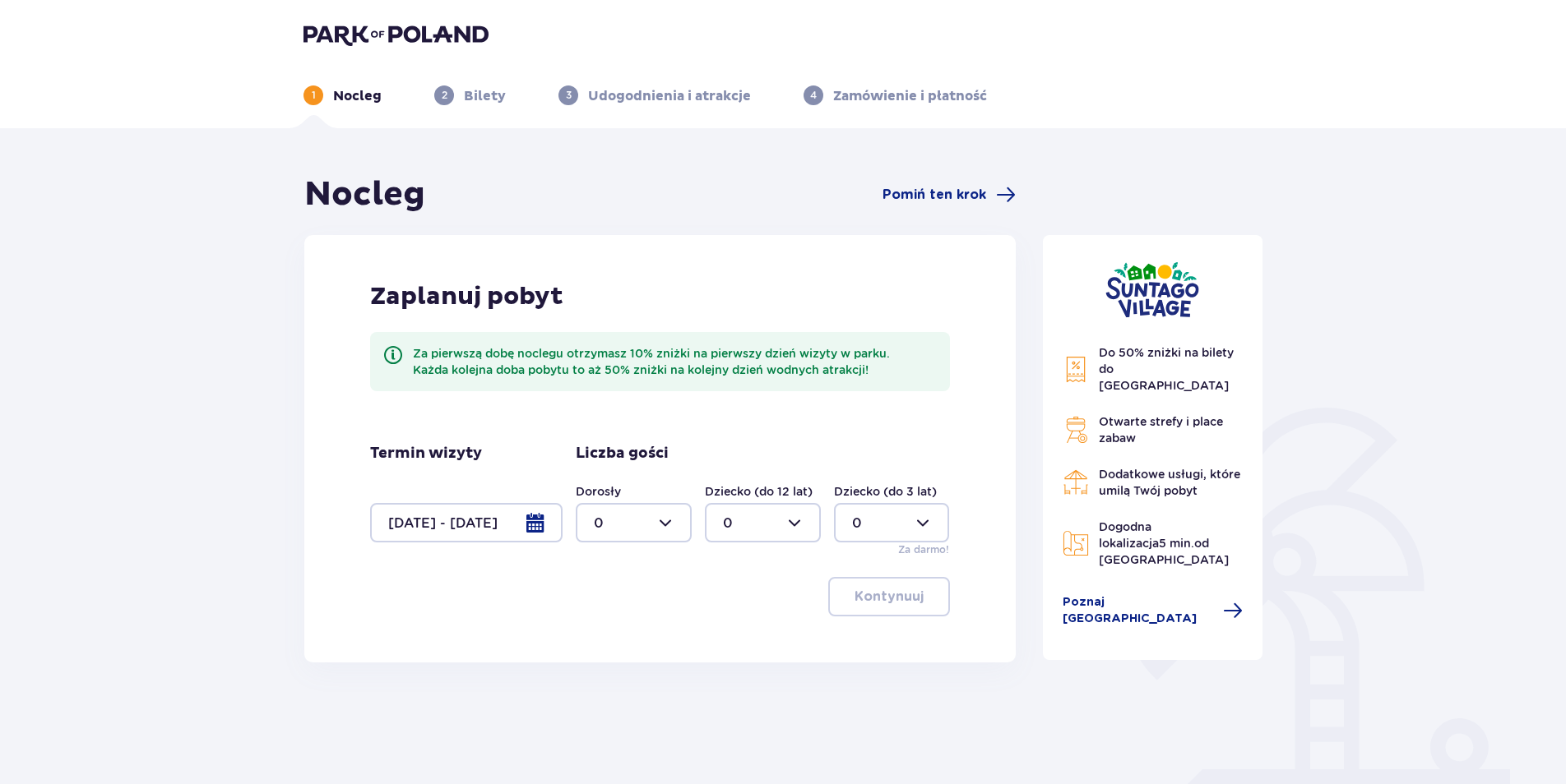
click at [861, 470] on div "Liczba gości Dorosły 0 Dziecko (do 12 lat) 0 Dziecko (do 3 lat) 0 Za darmo!" at bounding box center [763, 500] width 374 height 113
click at [519, 517] on div at bounding box center [467, 522] width 192 height 39
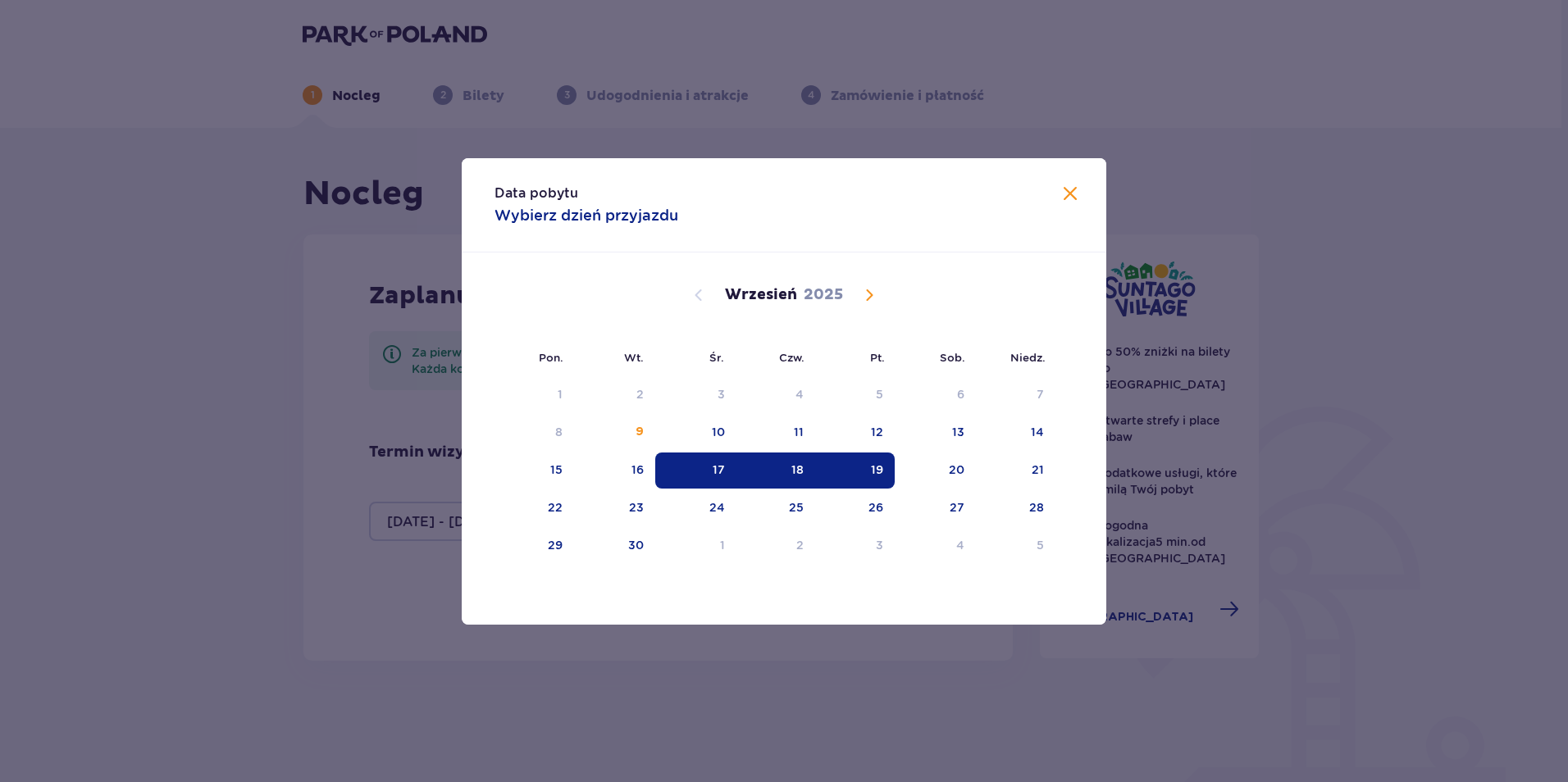
click at [856, 474] on div "19" at bounding box center [855, 471] width 80 height 36
drag, startPoint x: 962, startPoint y: 474, endPoint x: 949, endPoint y: 480, distance: 14.3
click at [960, 474] on div "20" at bounding box center [956, 470] width 15 height 16
type input "19.09.25 - 20.09.25"
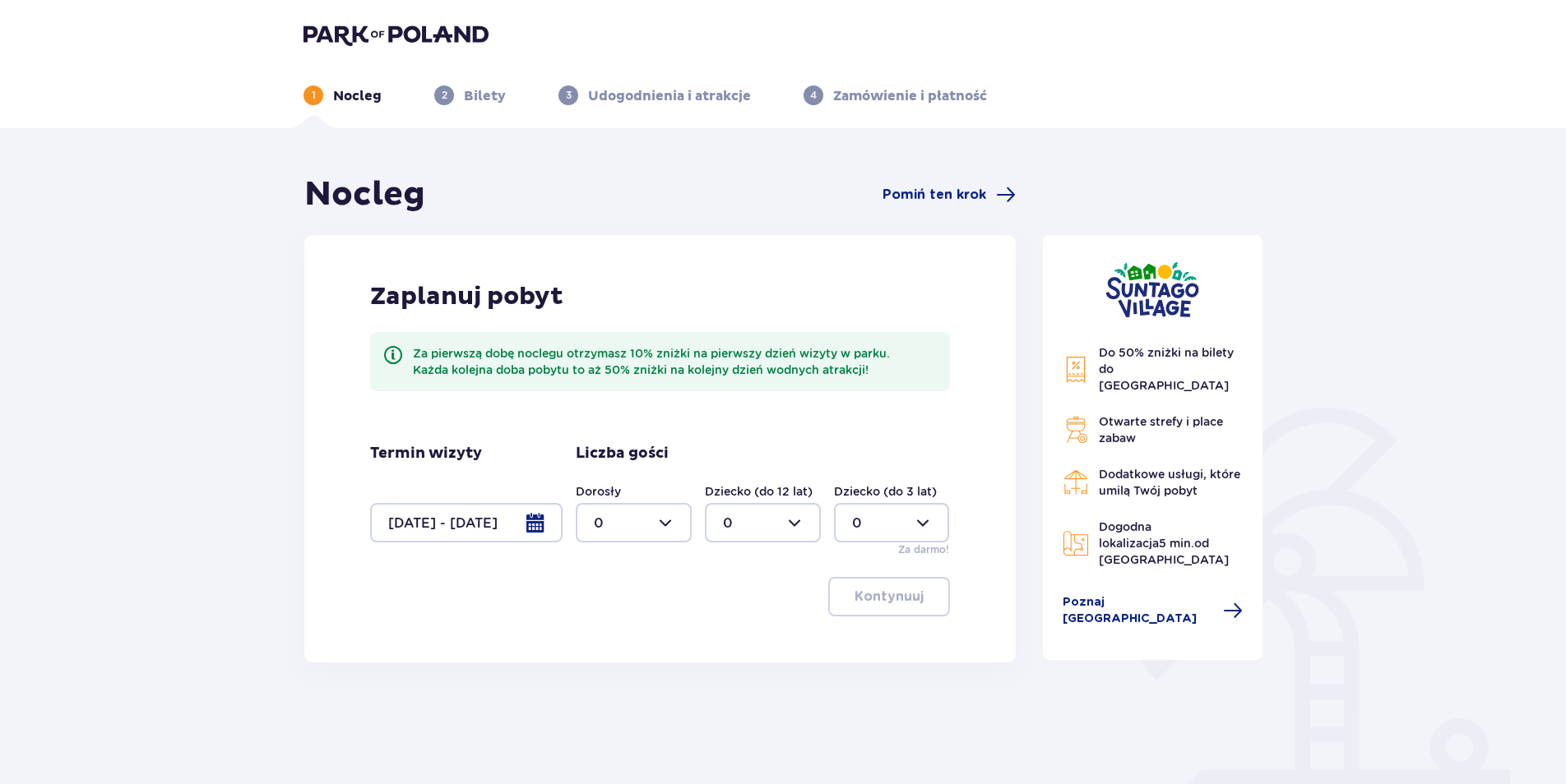
click at [651, 520] on div at bounding box center [634, 522] width 116 height 39
click at [622, 640] on div "2" at bounding box center [634, 642] width 80 height 18
type input "2"
click at [869, 590] on p "Kontynuuj" at bounding box center [889, 597] width 69 height 18
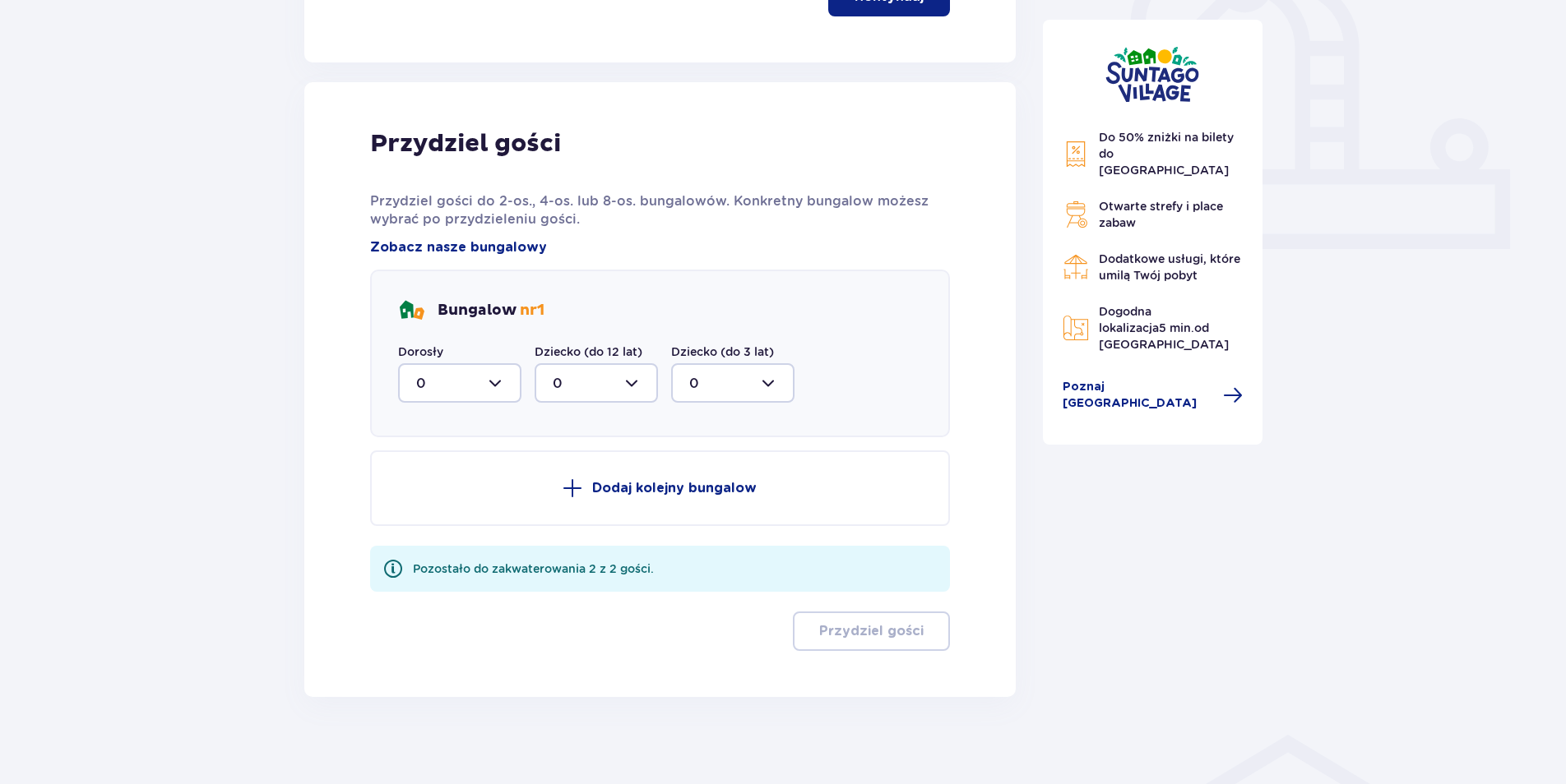
scroll to position [612, 0]
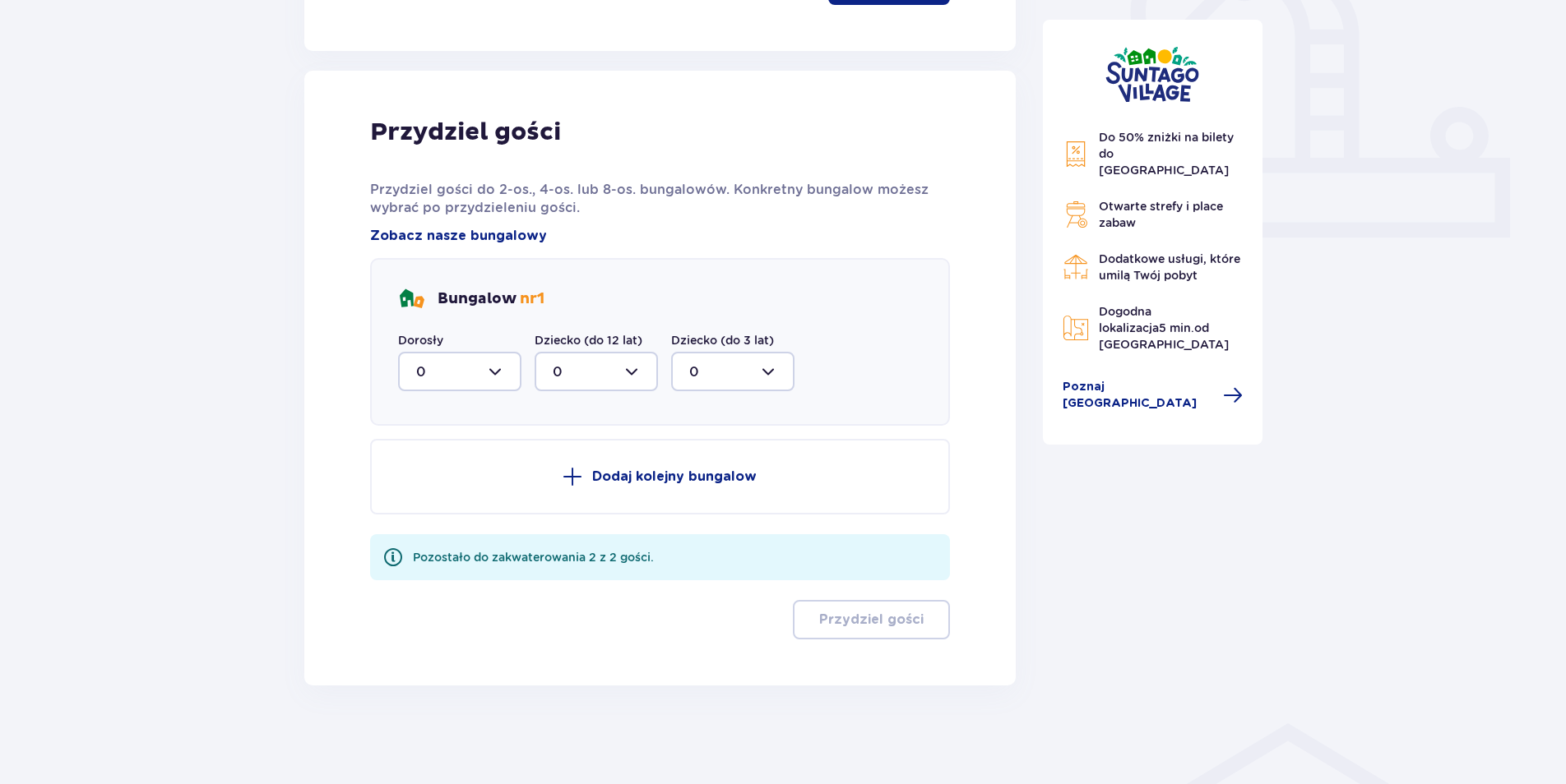
click at [488, 373] on div at bounding box center [459, 371] width 123 height 39
click at [449, 484] on div "2" at bounding box center [459, 491] width 87 height 18
type input "2"
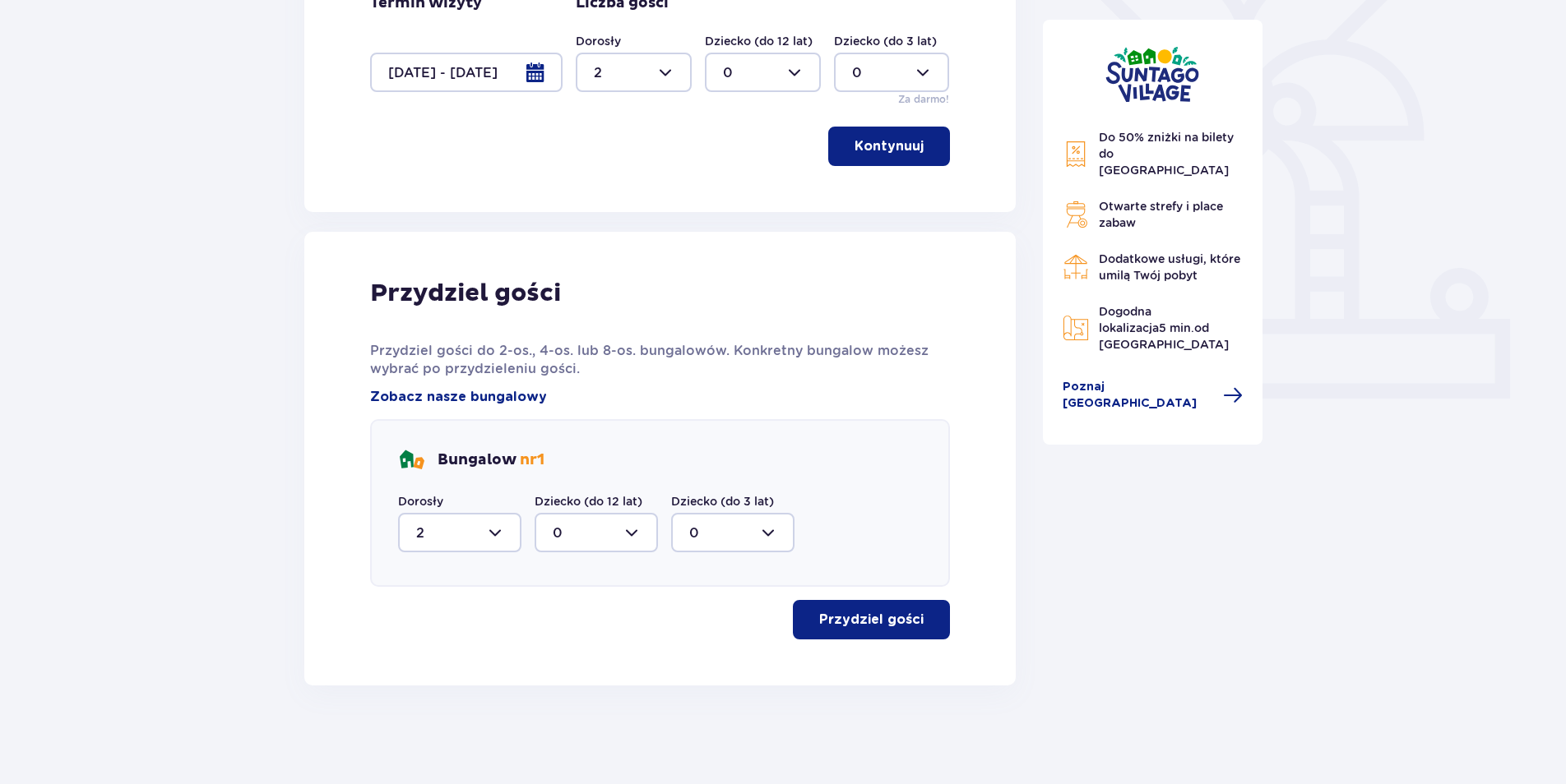
click at [832, 615] on p "Przydziel gości" at bounding box center [871, 620] width 104 height 18
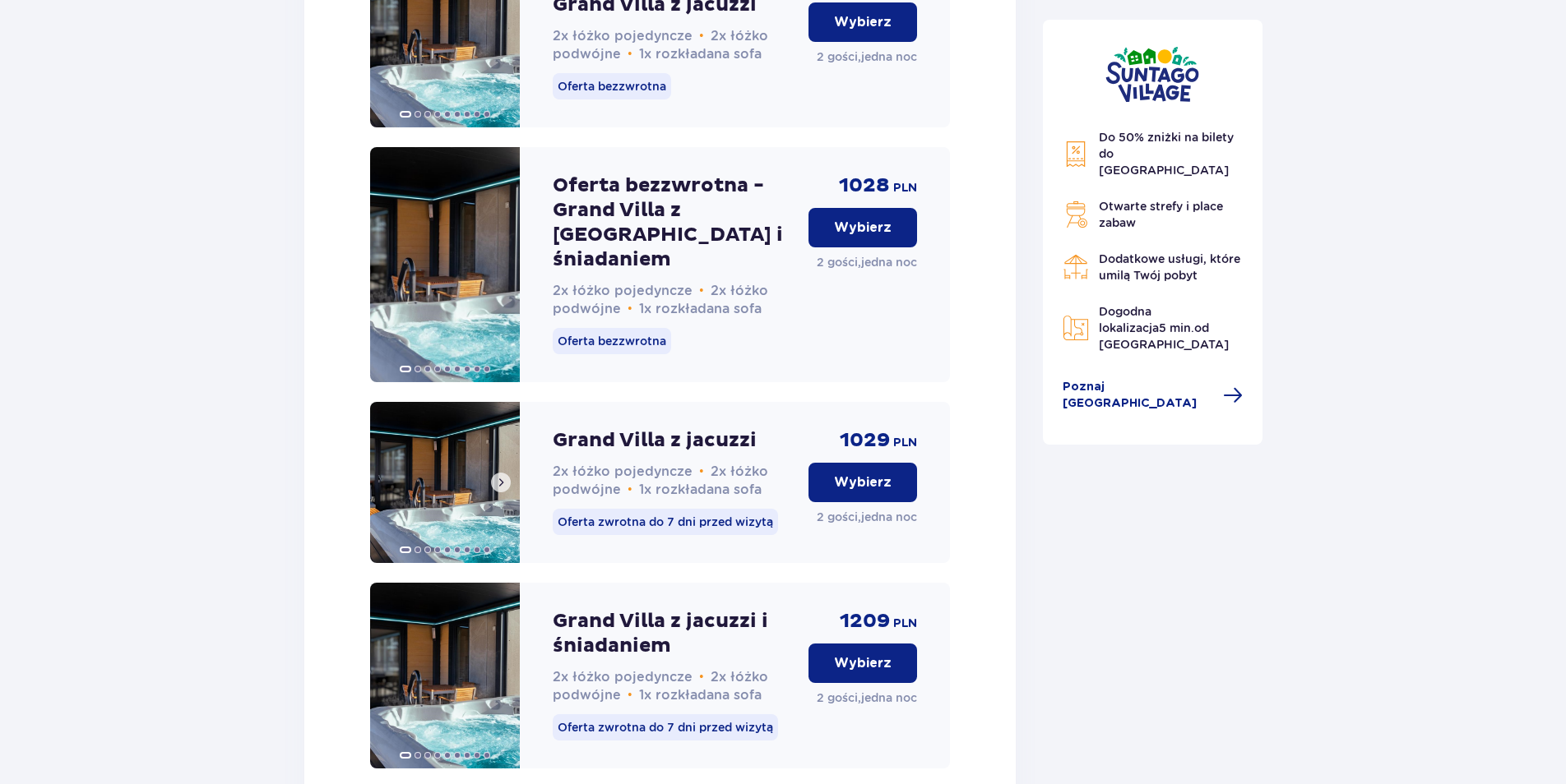
scroll to position [3191, 0]
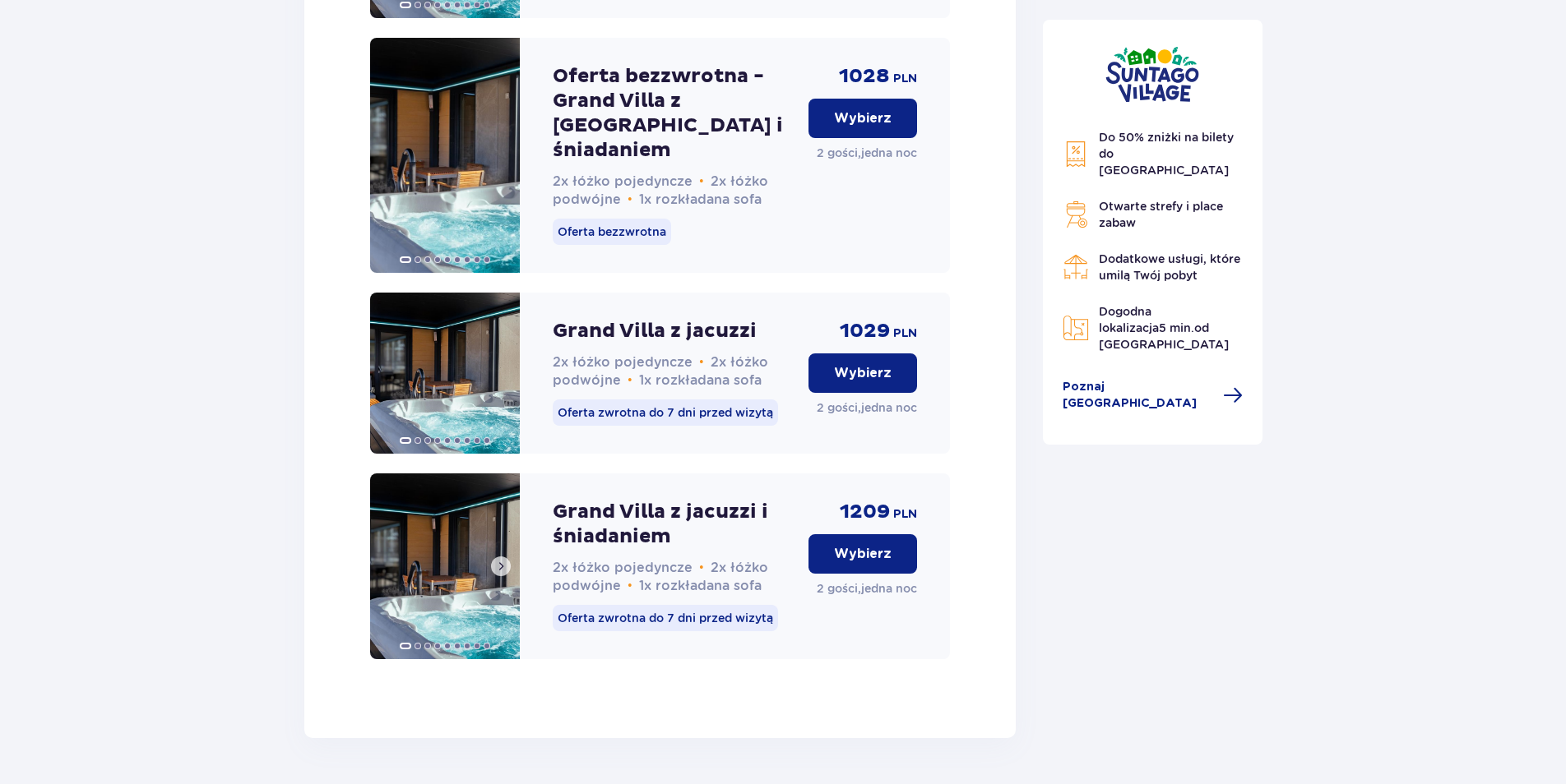
click at [455, 548] on img at bounding box center [445, 566] width 150 height 186
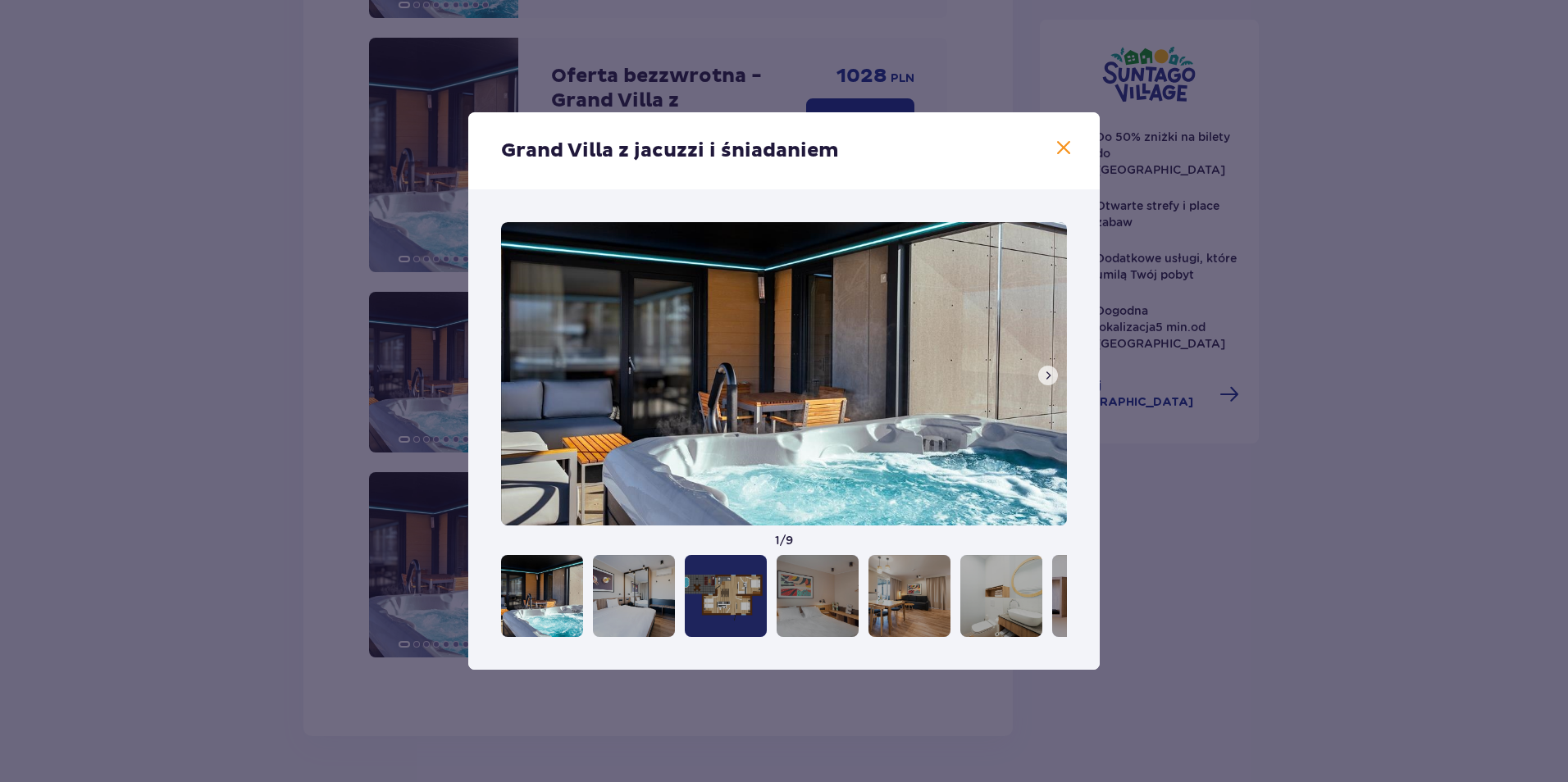
click at [613, 588] on div at bounding box center [634, 596] width 82 height 82
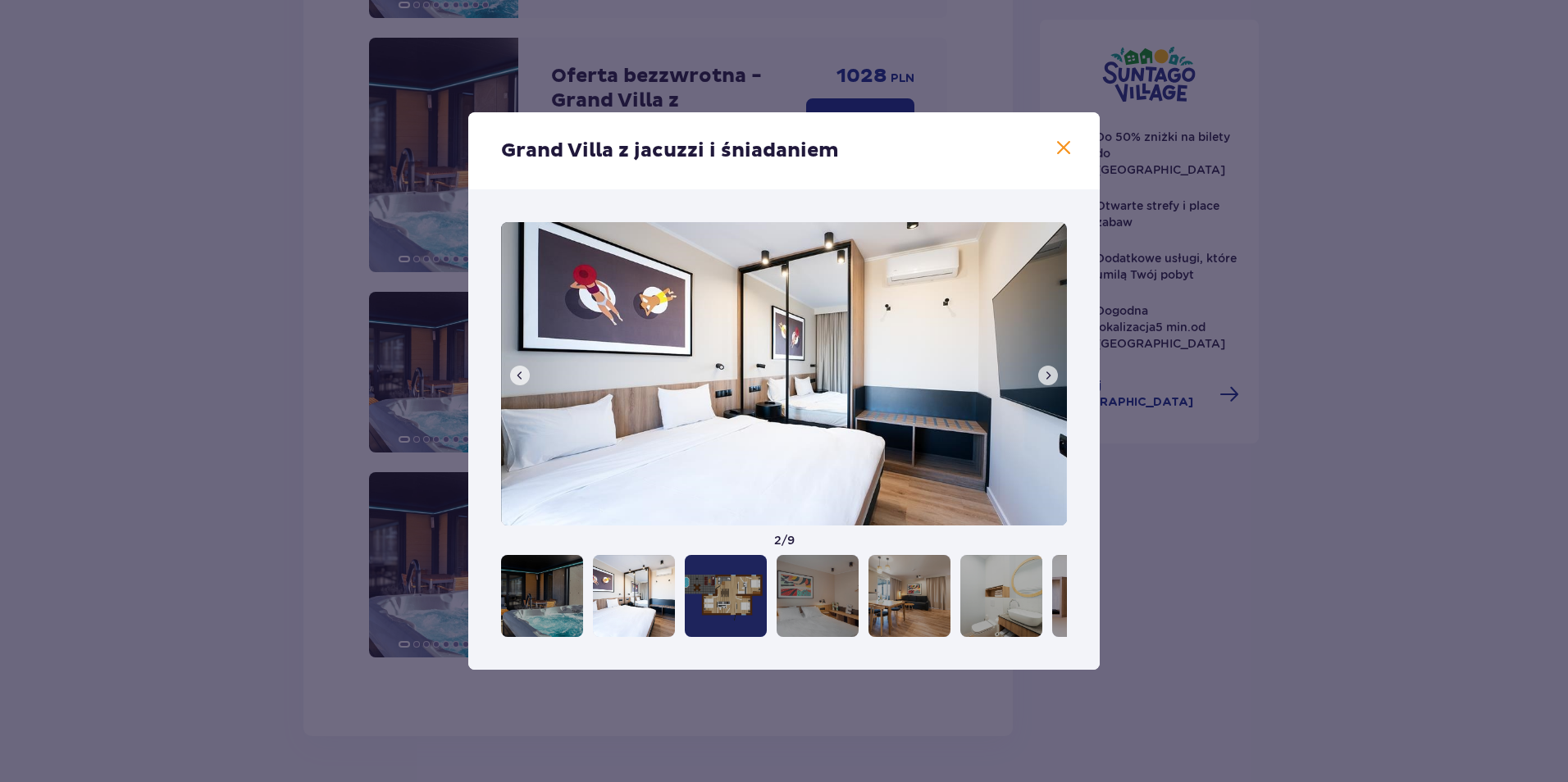
click at [724, 587] on div at bounding box center [725, 596] width 82 height 82
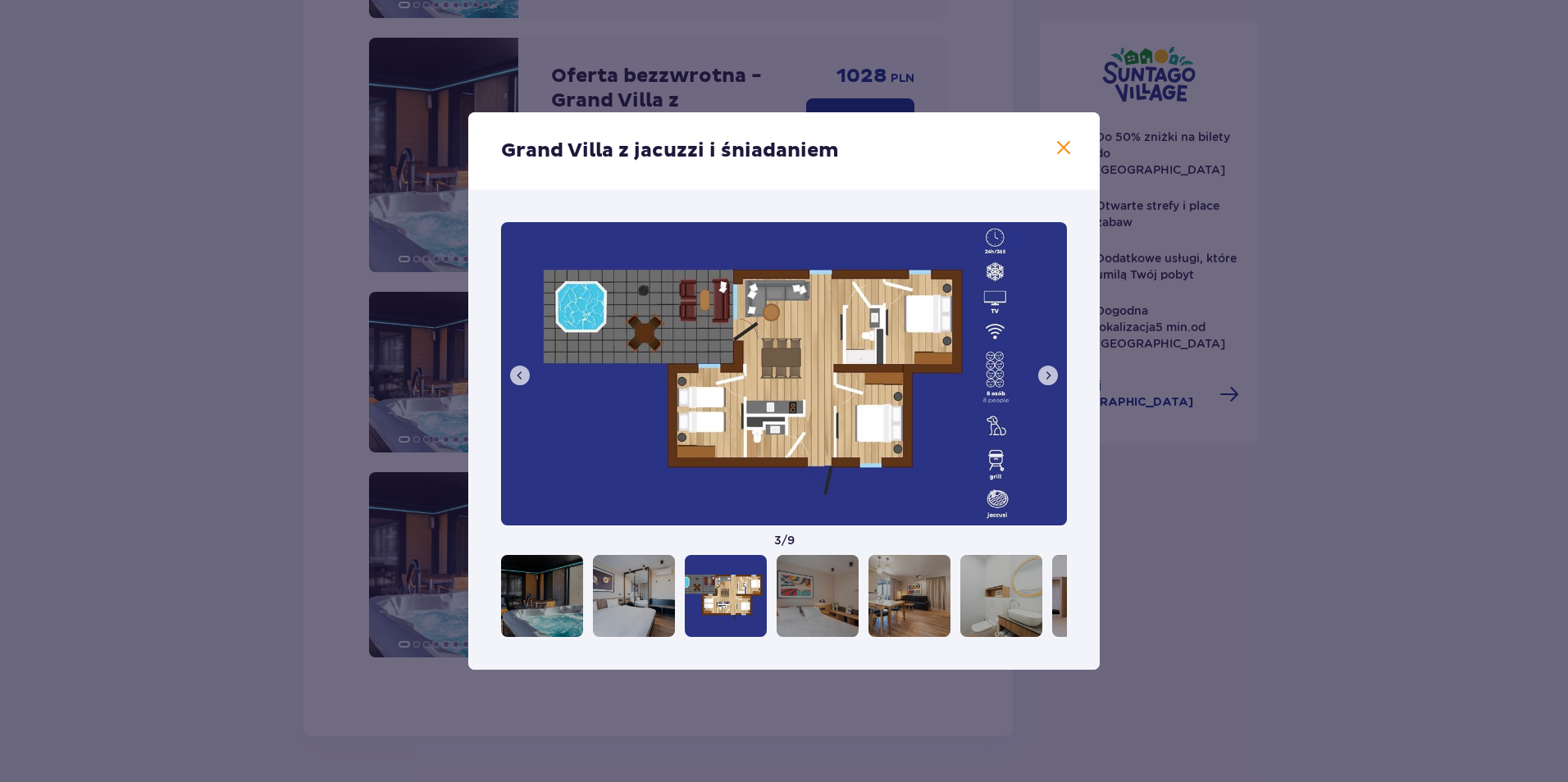
click at [802, 588] on div at bounding box center [817, 596] width 82 height 82
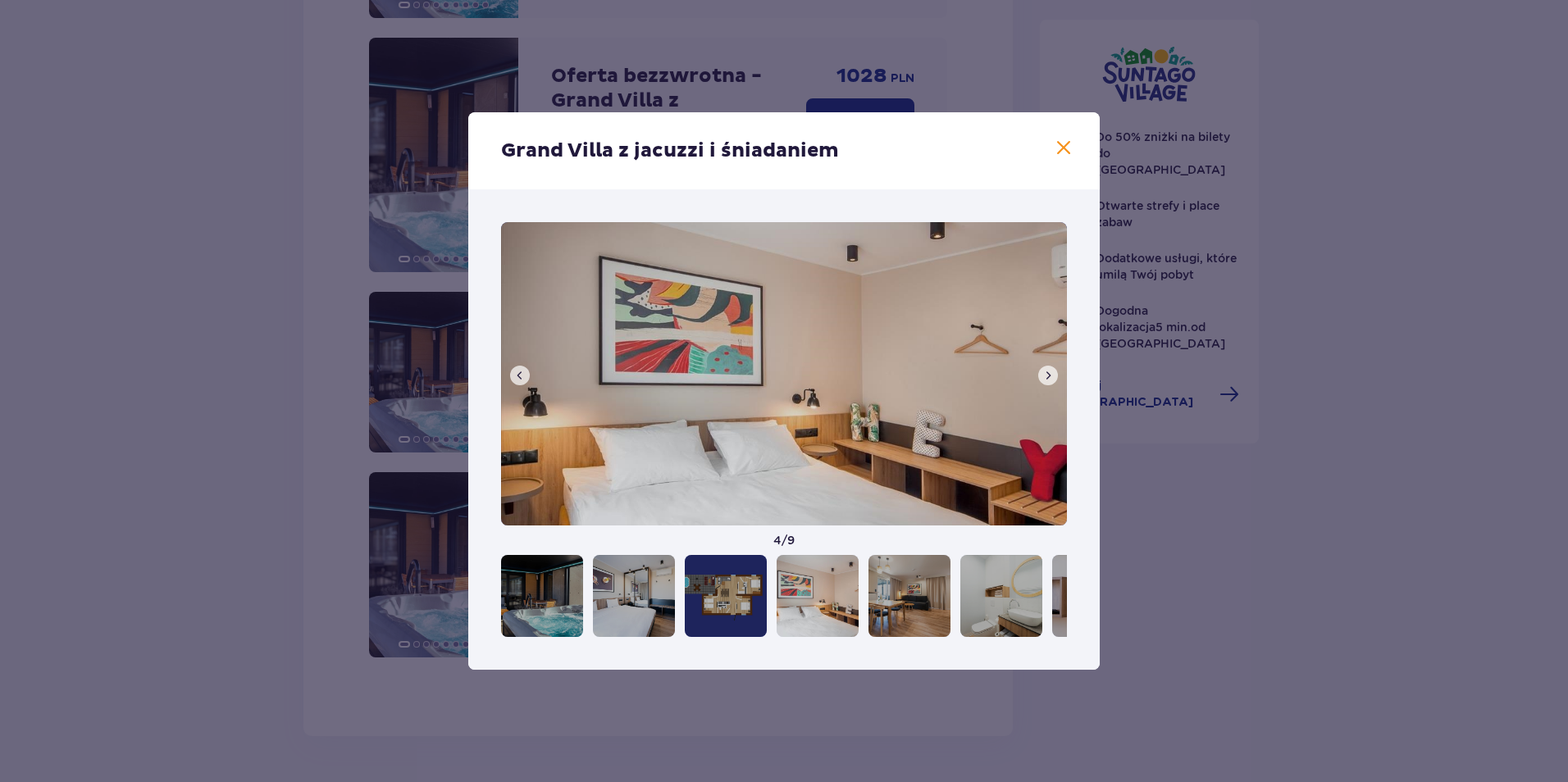
click at [884, 587] on div at bounding box center [909, 596] width 82 height 82
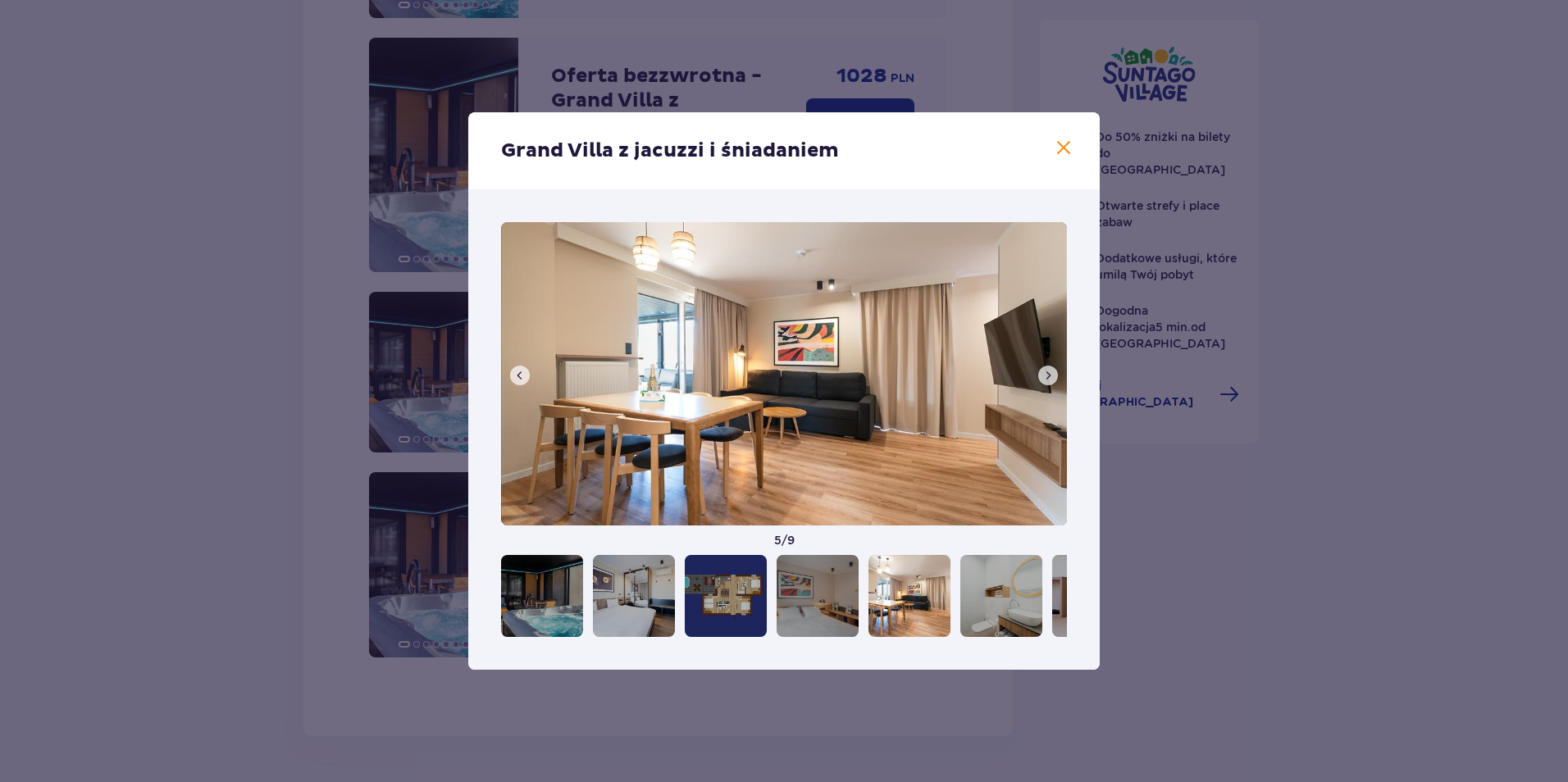
click at [983, 592] on div at bounding box center [1001, 596] width 82 height 82
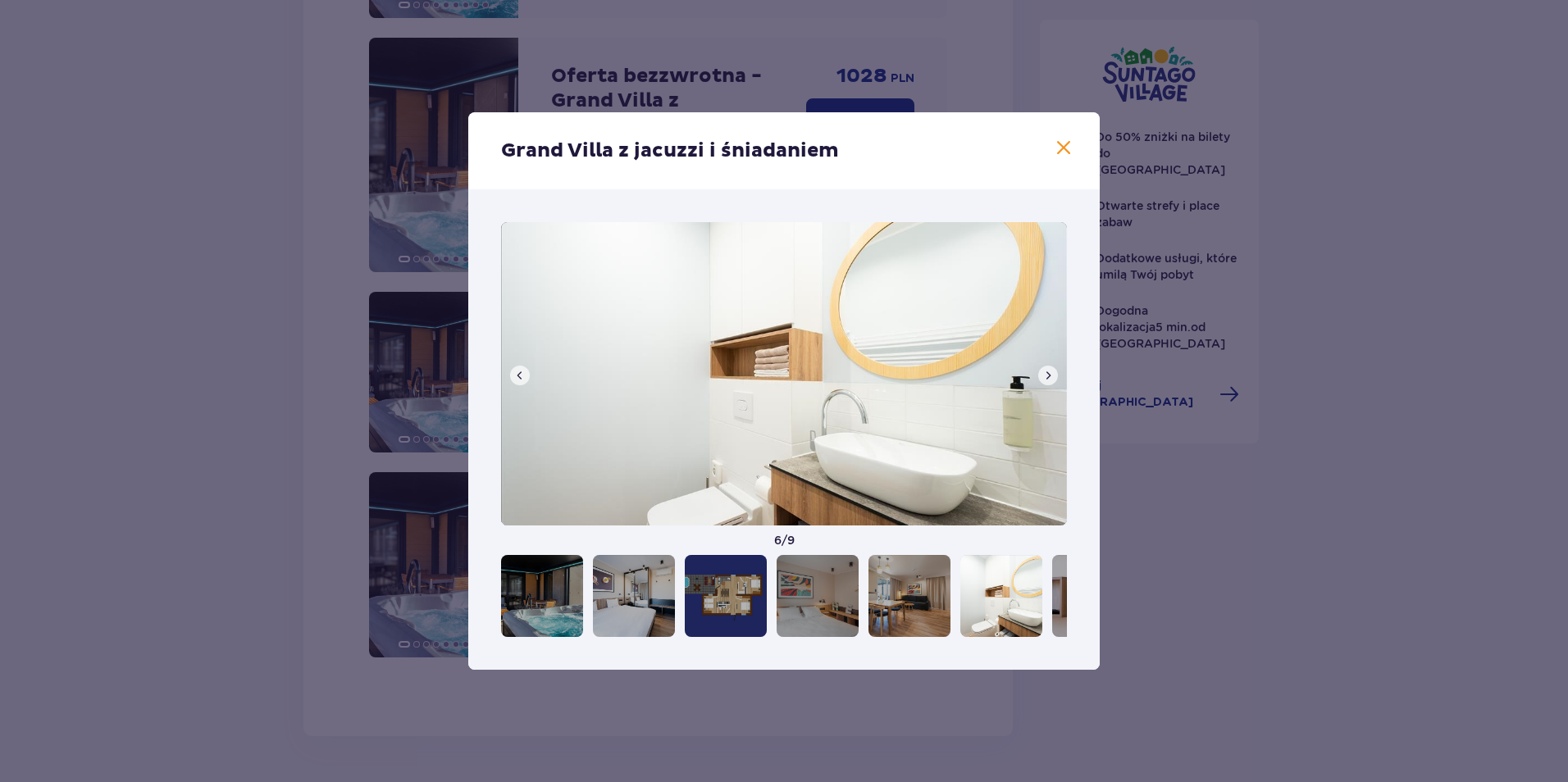
click at [1064, 597] on div at bounding box center [1093, 596] width 82 height 82
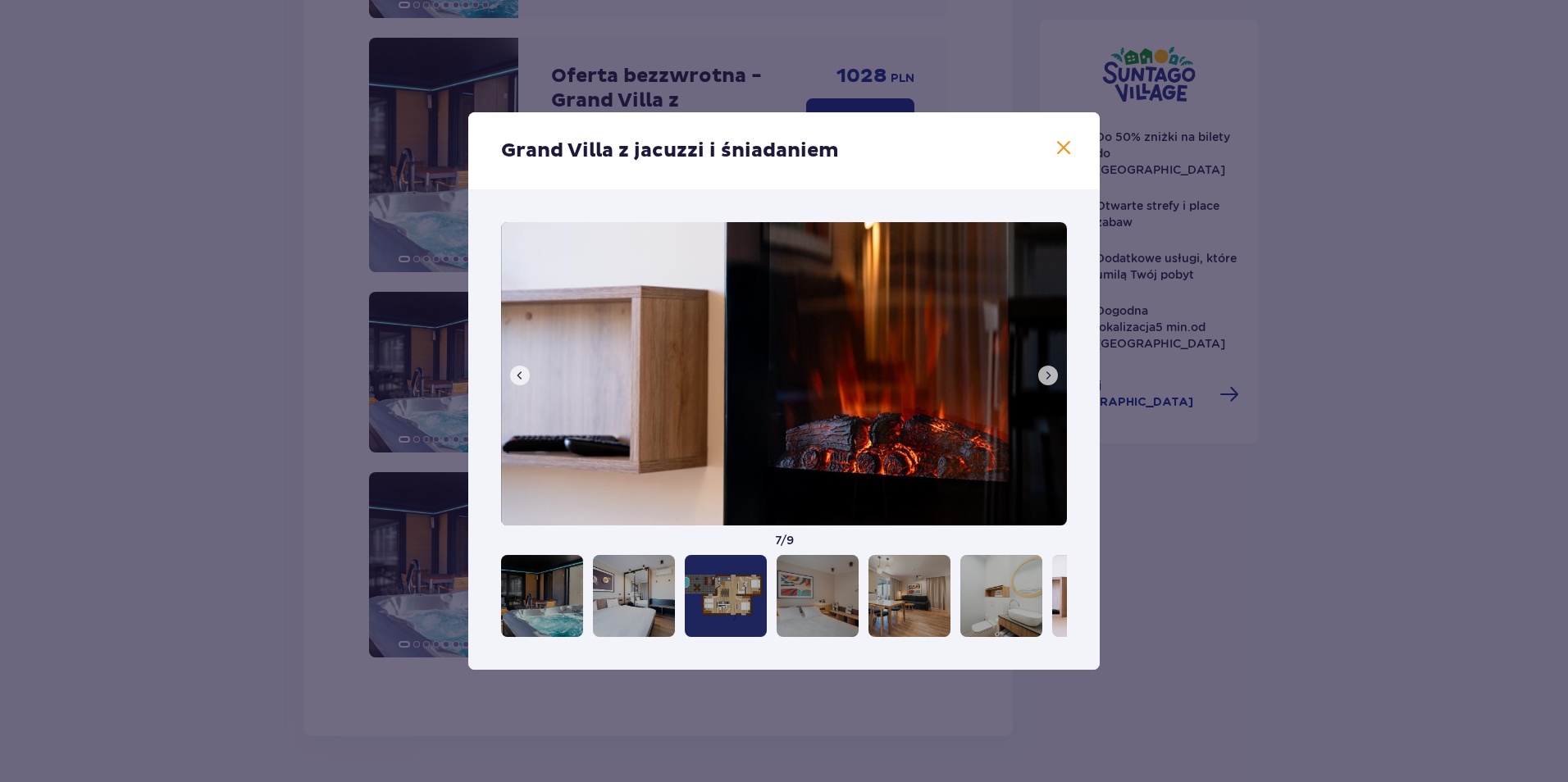
click at [1051, 384] on button at bounding box center [1048, 376] width 20 height 20
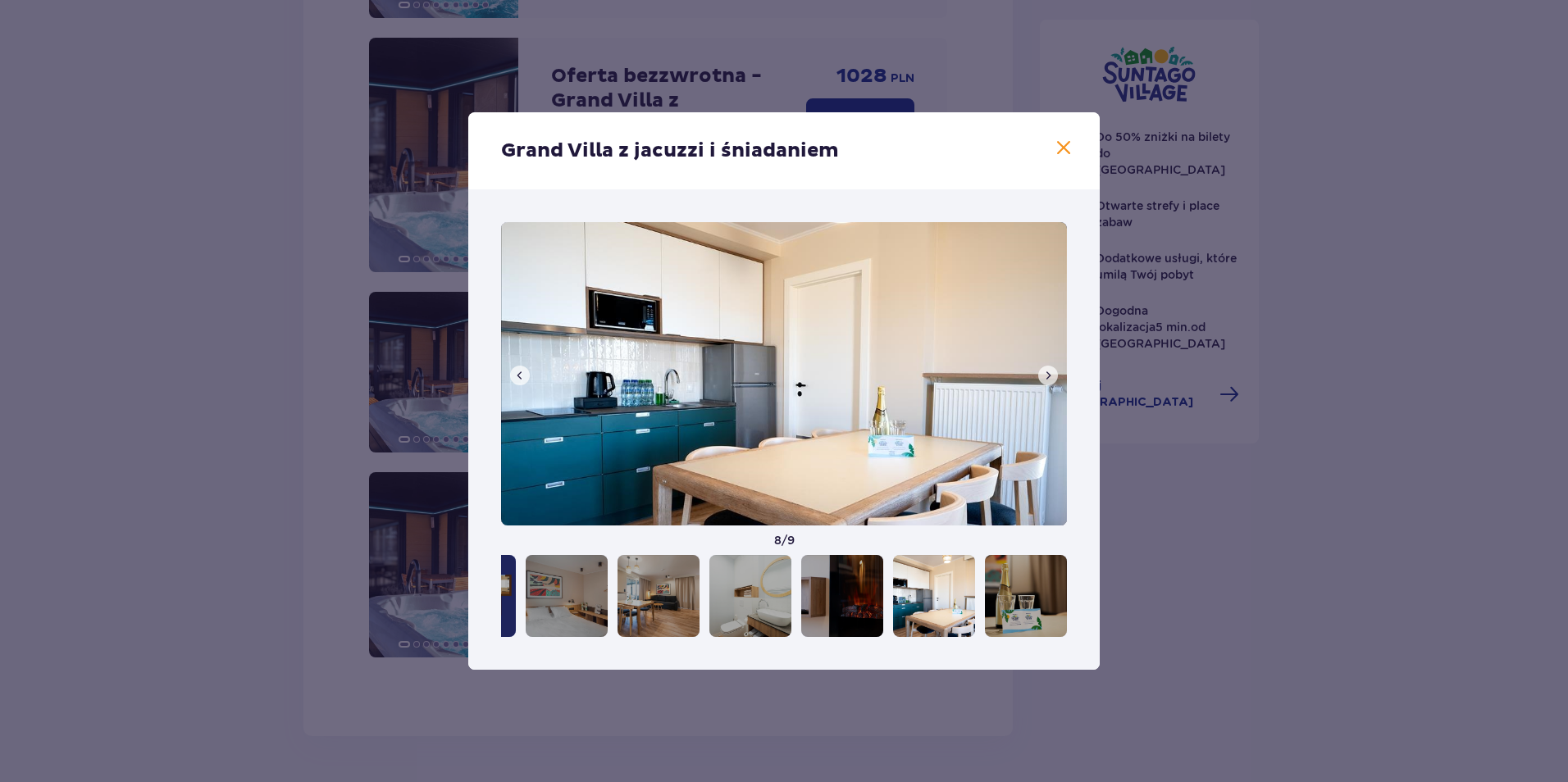
click at [962, 596] on div at bounding box center [933, 596] width 82 height 82
click at [1004, 596] on div at bounding box center [1026, 596] width 82 height 82
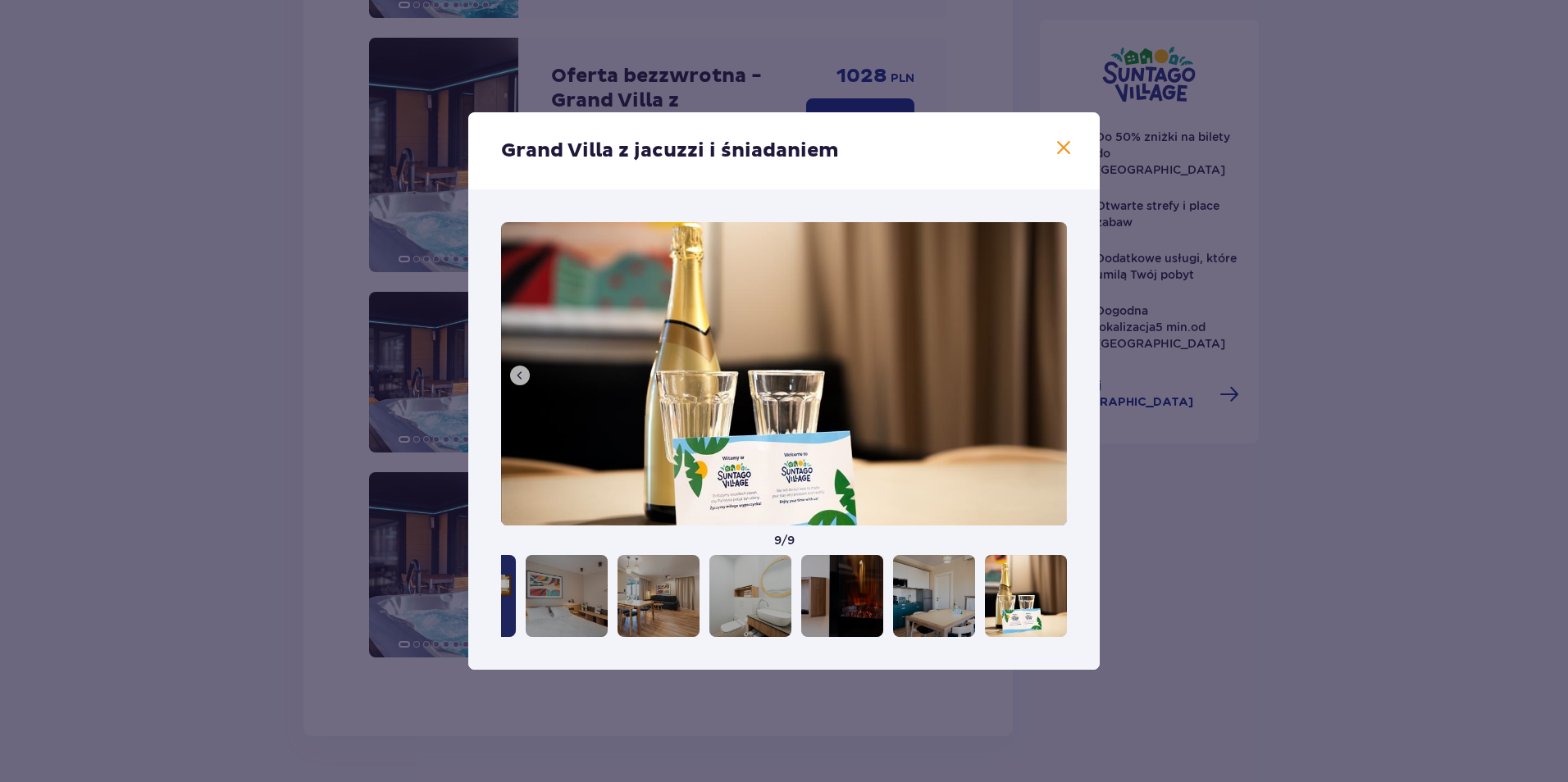
click at [1070, 148] on span at bounding box center [1064, 148] width 20 height 20
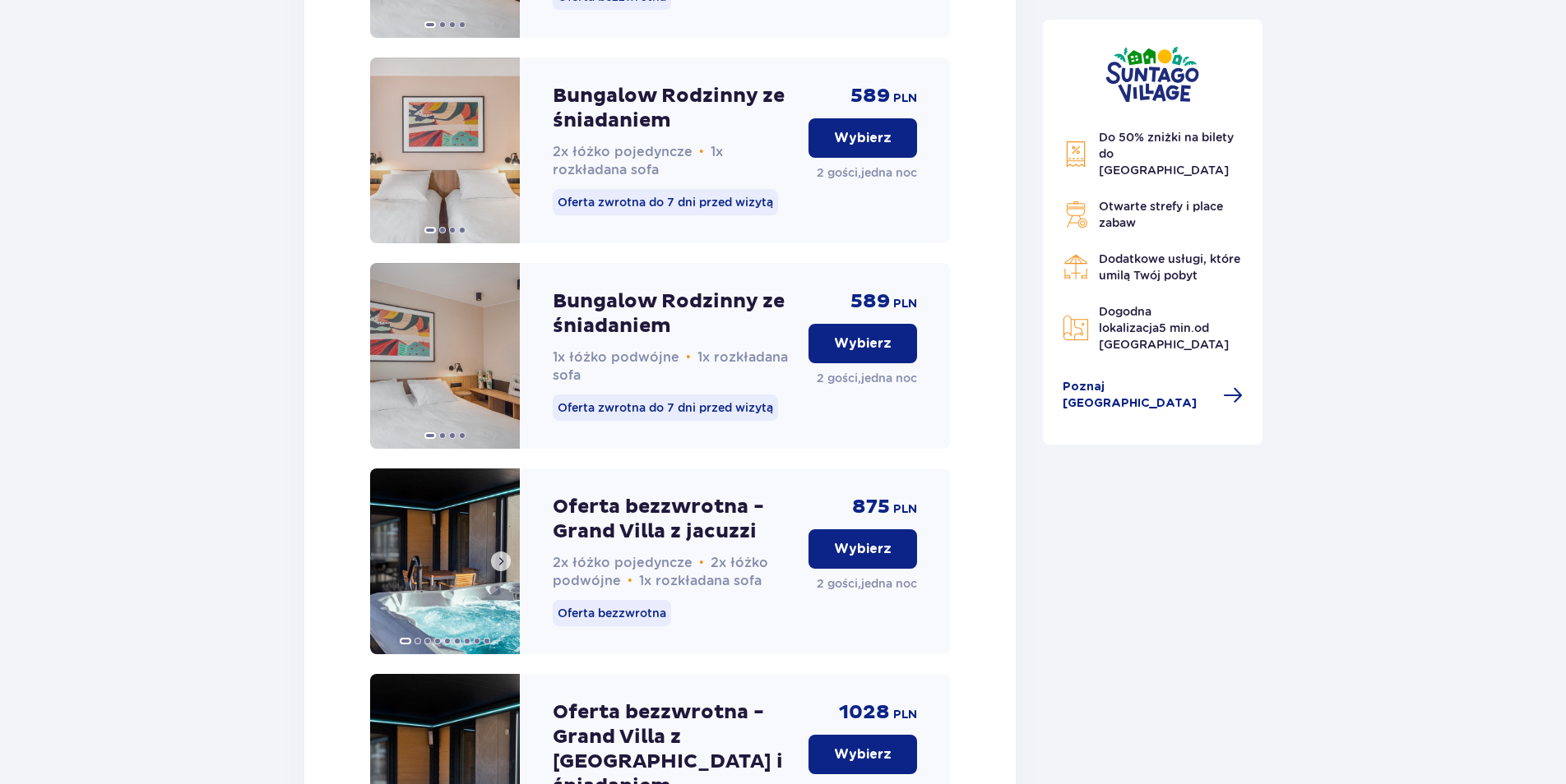
scroll to position [2369, 0]
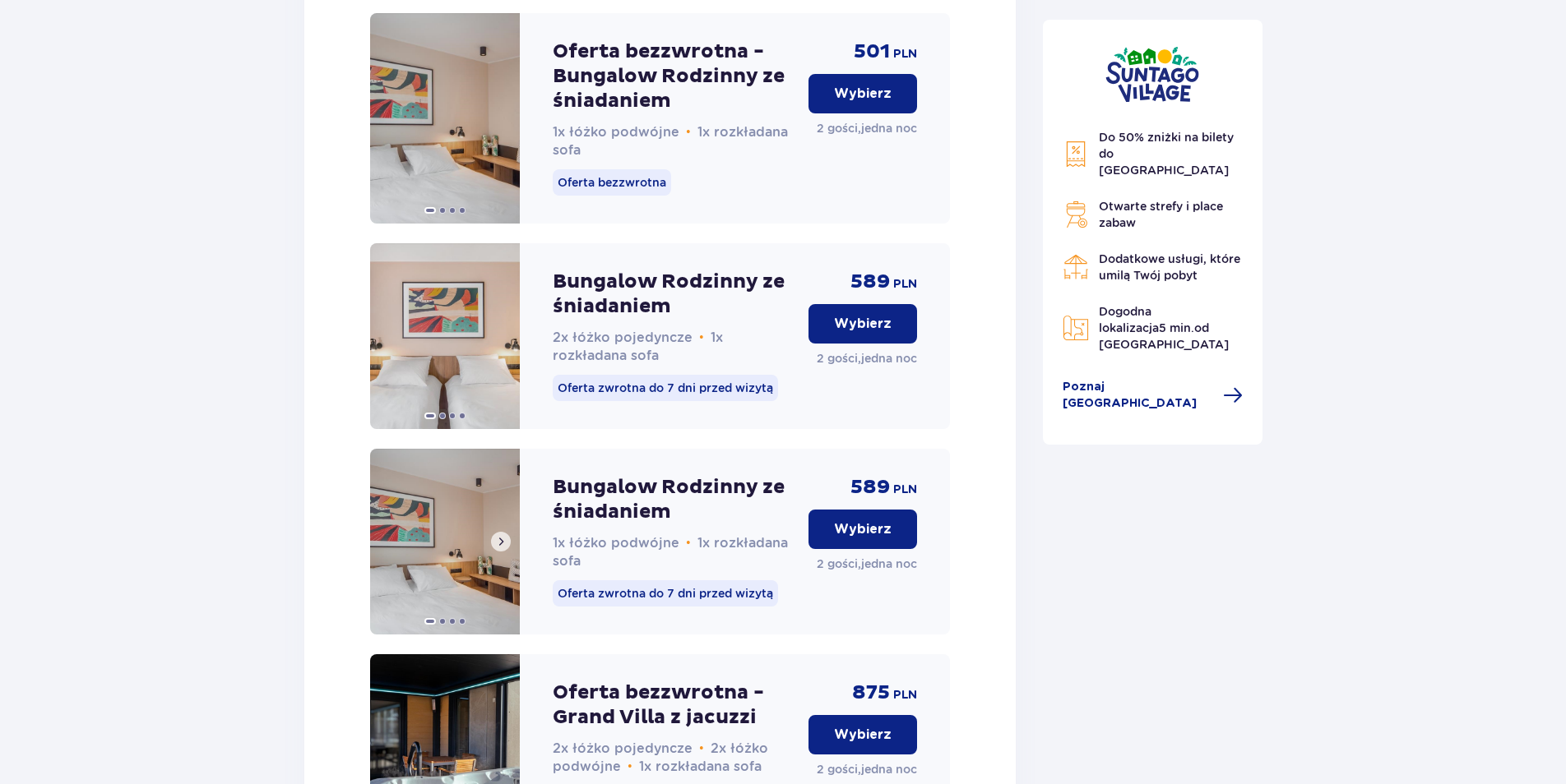
click at [458, 575] on img at bounding box center [445, 542] width 150 height 186
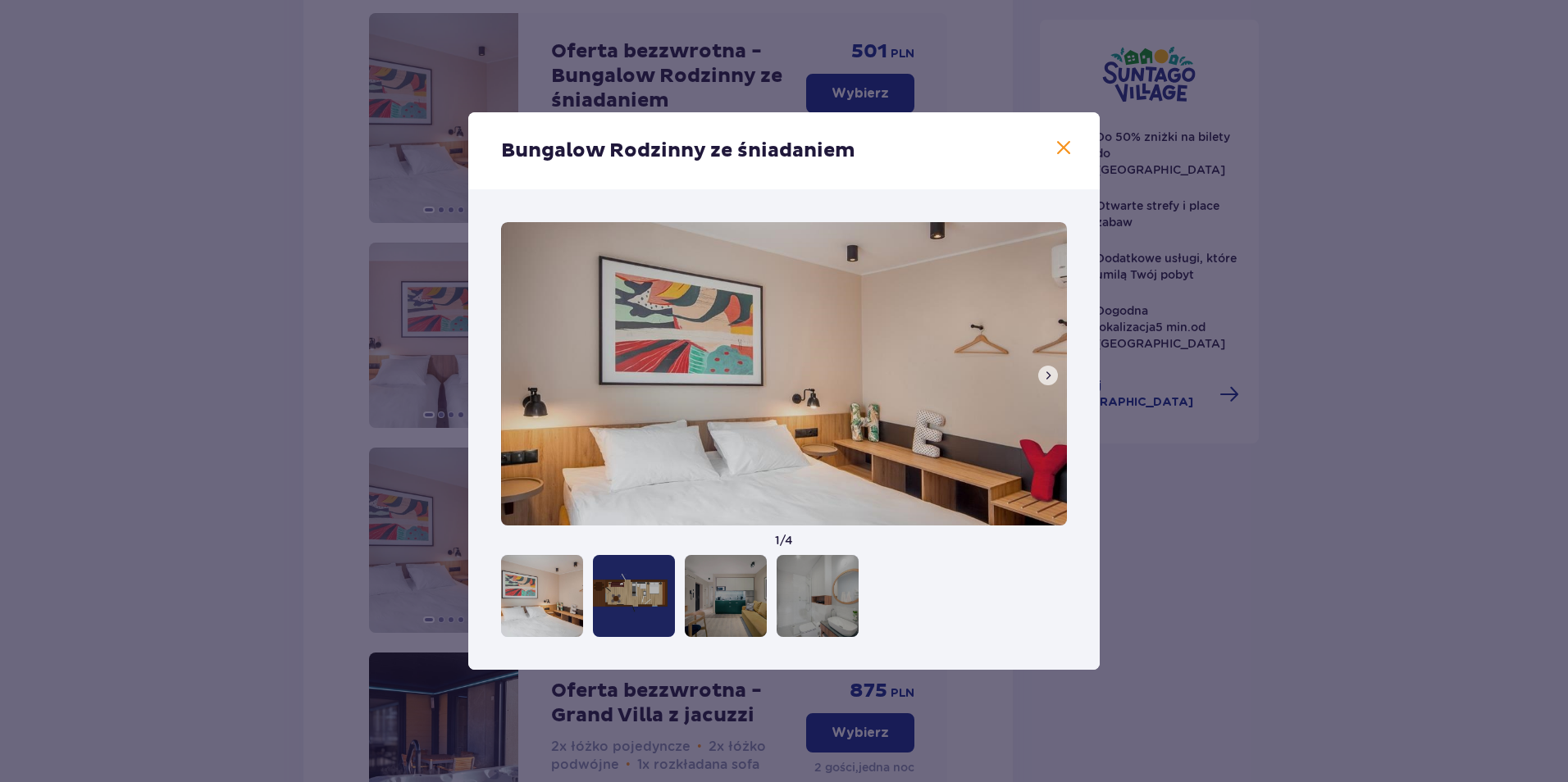
click at [641, 602] on div at bounding box center [634, 596] width 82 height 82
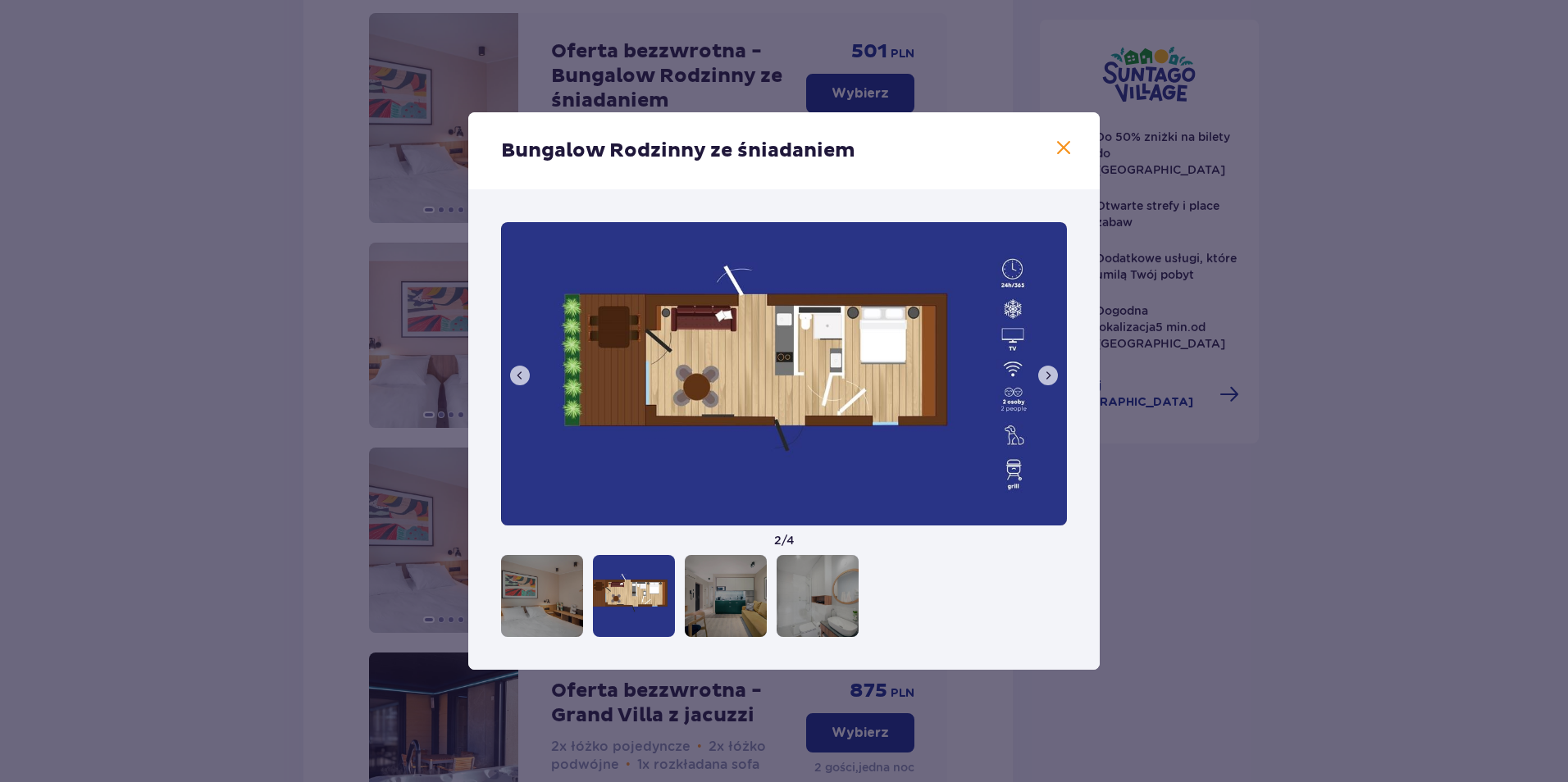
click at [719, 600] on div at bounding box center [725, 596] width 82 height 82
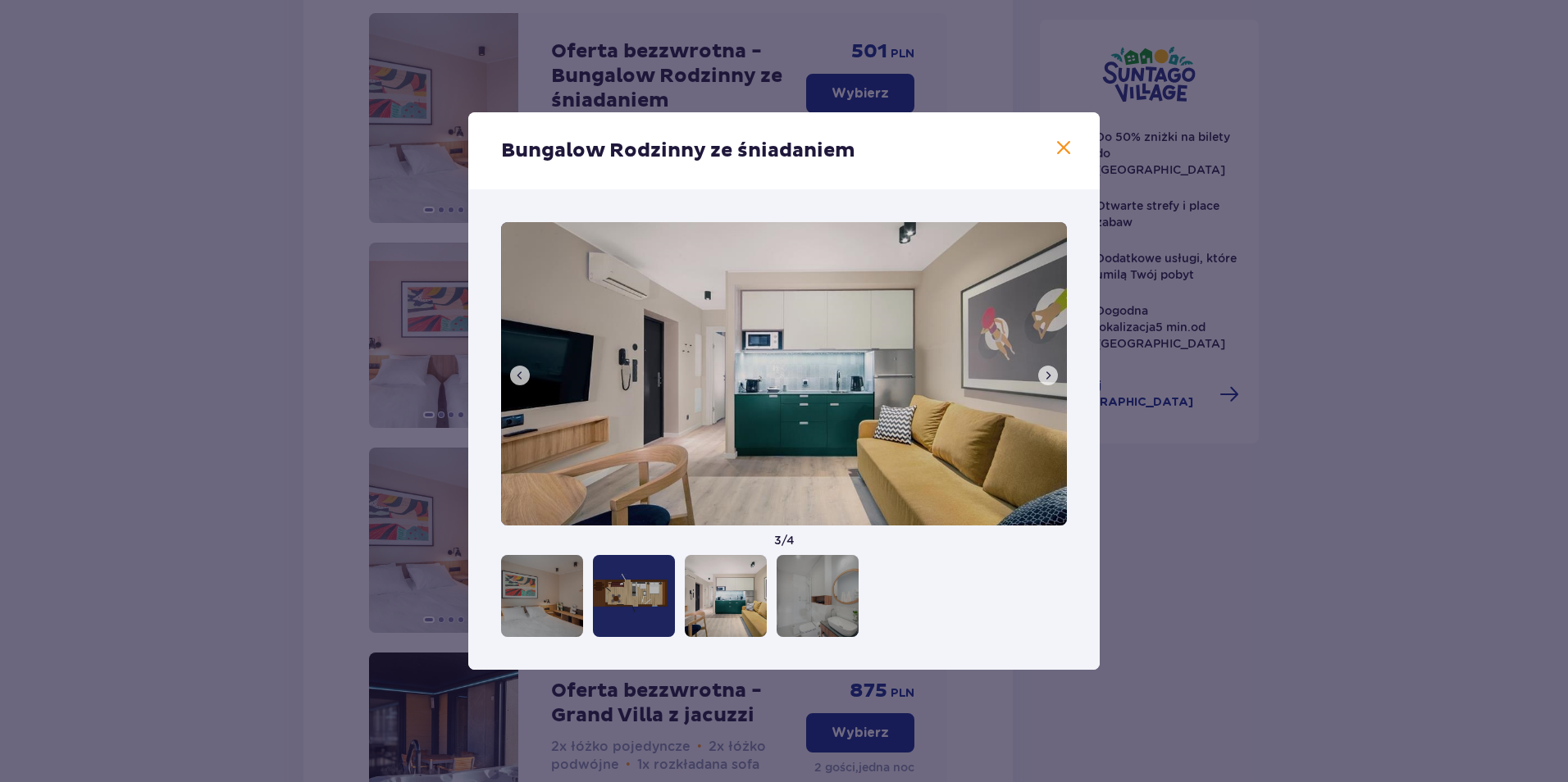
click at [798, 601] on div at bounding box center [817, 596] width 82 height 82
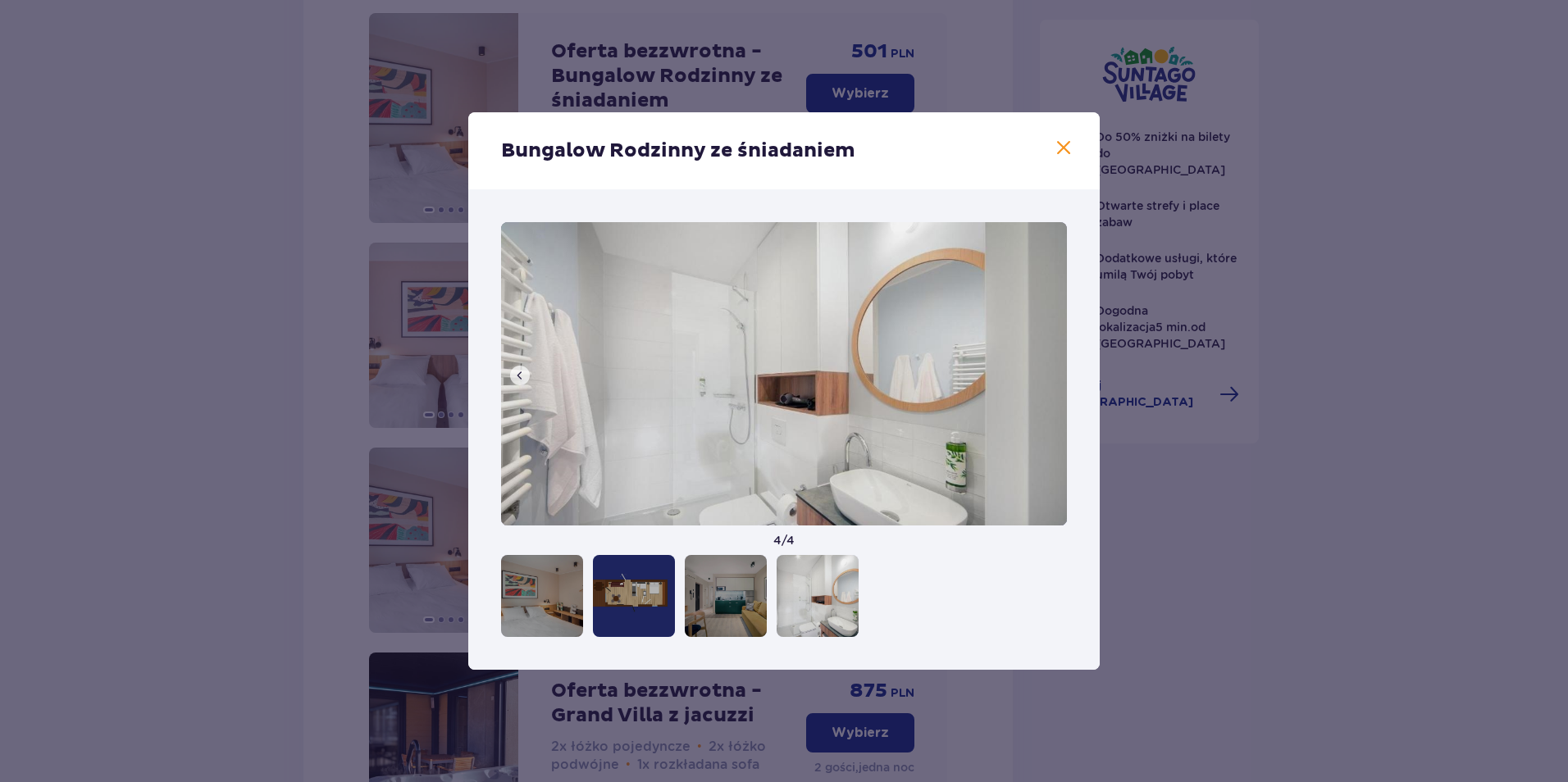
click at [1059, 148] on span at bounding box center [1064, 148] width 20 height 20
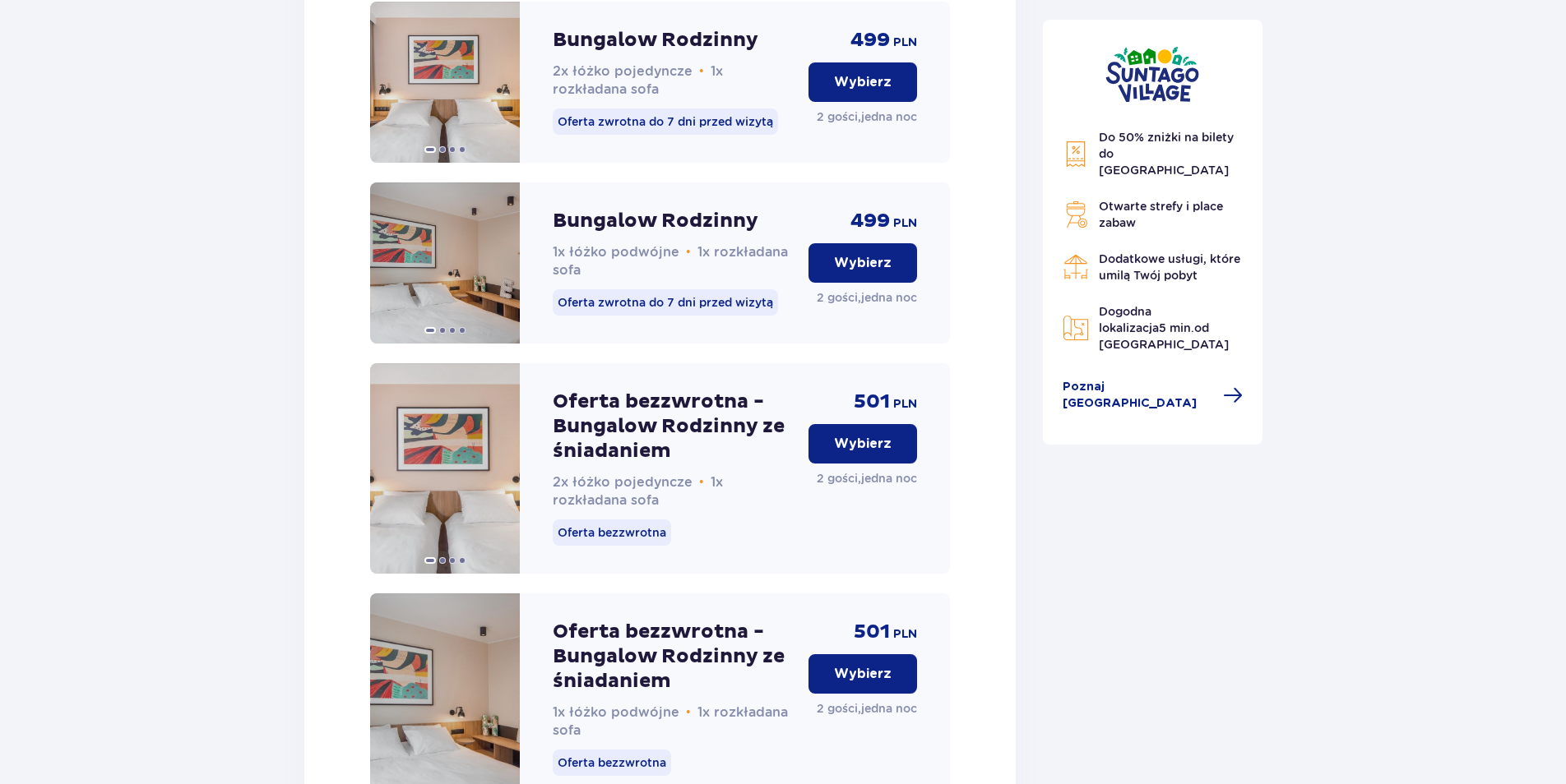
scroll to position [2040, 0]
